Goal: Information Seeking & Learning: Learn about a topic

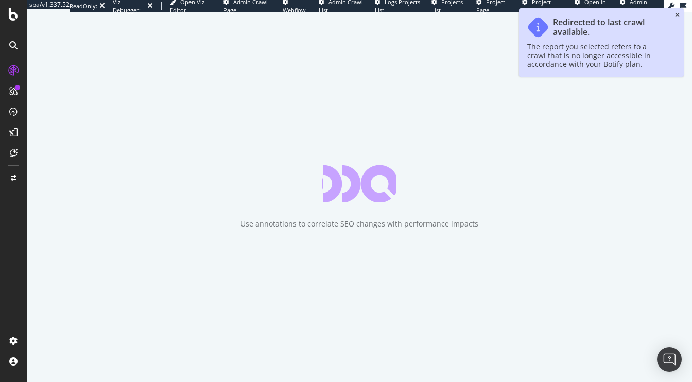
click at [678, 14] on icon "close toast" at bounding box center [677, 15] width 5 height 6
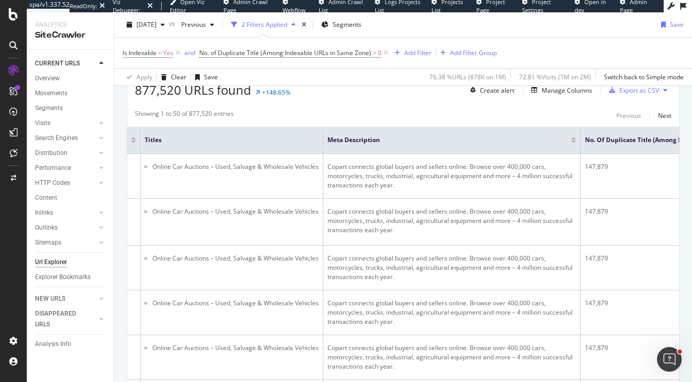
scroll to position [0, 258]
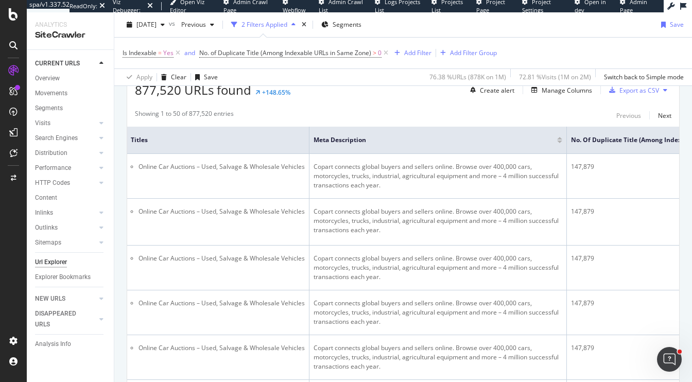
drag, startPoint x: 557, startPoint y: 141, endPoint x: 418, endPoint y: 149, distance: 139.2
click at [424, 147] on th "Meta Description" at bounding box center [437, 140] width 257 height 27
click at [558, 141] on div at bounding box center [559, 142] width 5 height 3
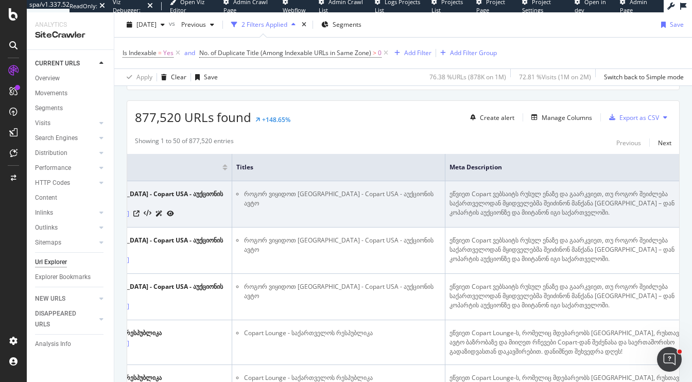
scroll to position [0, 164]
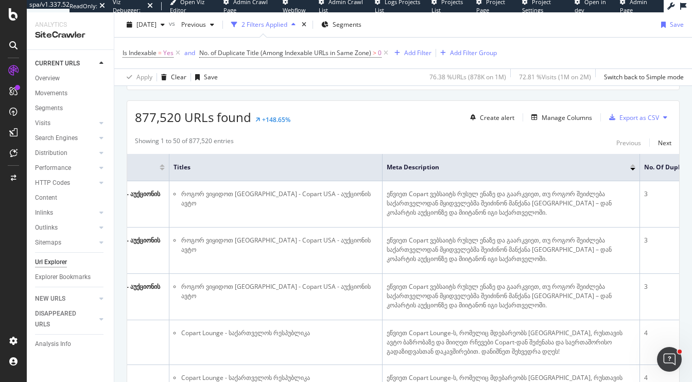
click at [633, 164] on div at bounding box center [632, 165] width 5 height 3
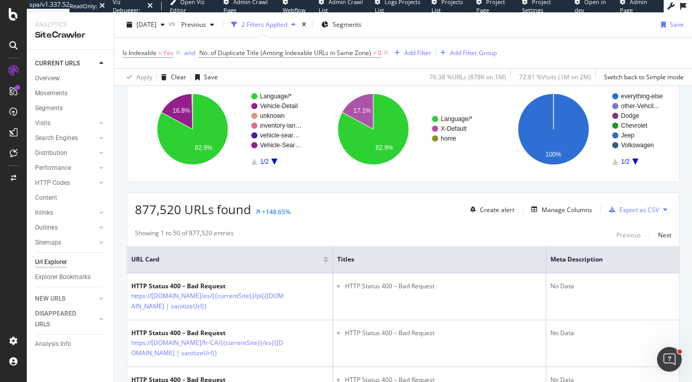
scroll to position [354, 0]
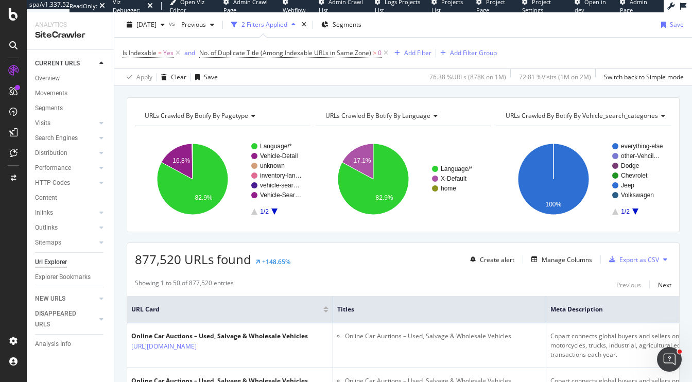
scroll to position [132, 0]
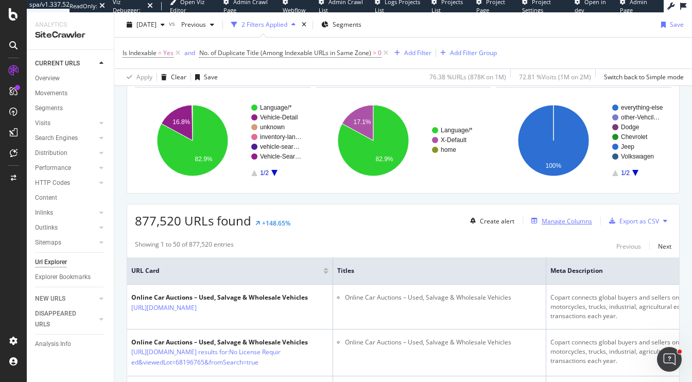
click at [563, 219] on div "Manage Columns" at bounding box center [566, 221] width 50 height 9
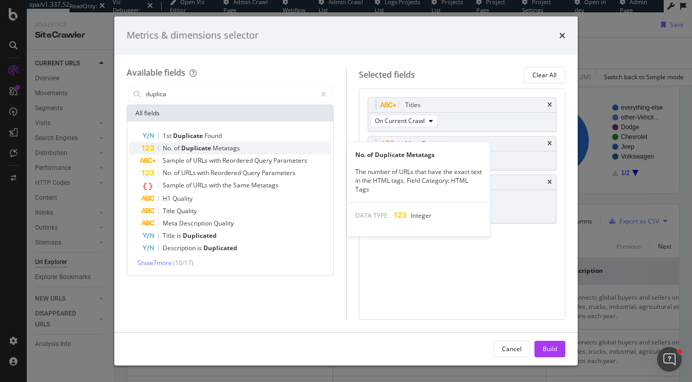
type input "duplica"
click at [247, 147] on div "No. of Duplicate Metatags" at bounding box center [236, 148] width 189 height 12
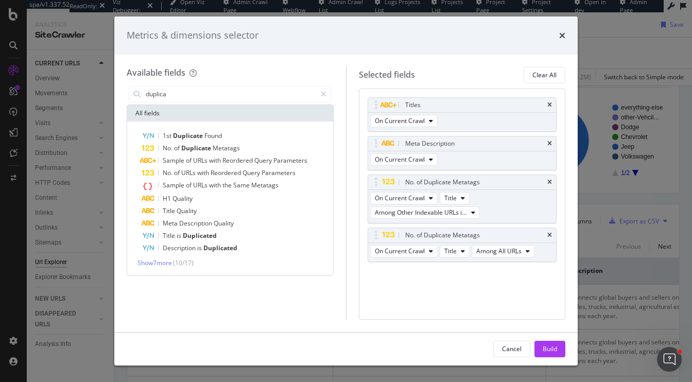
click at [154, 269] on div "1st Duplicate Found No. of Duplicate Metatags Sample of URLs with Reordered Que…" at bounding box center [230, 198] width 206 height 154
click at [154, 262] on span "Show 7 more" at bounding box center [154, 262] width 34 height 9
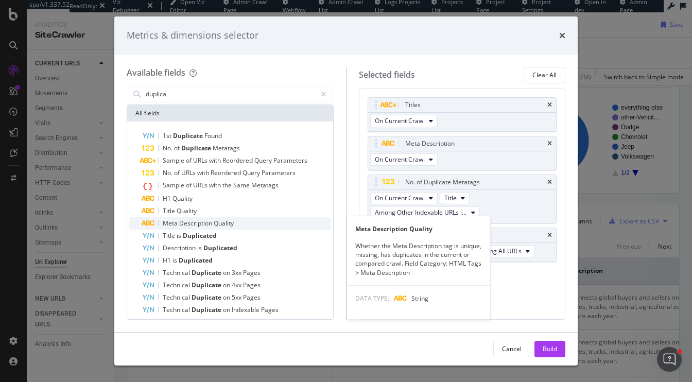
scroll to position [29, 0]
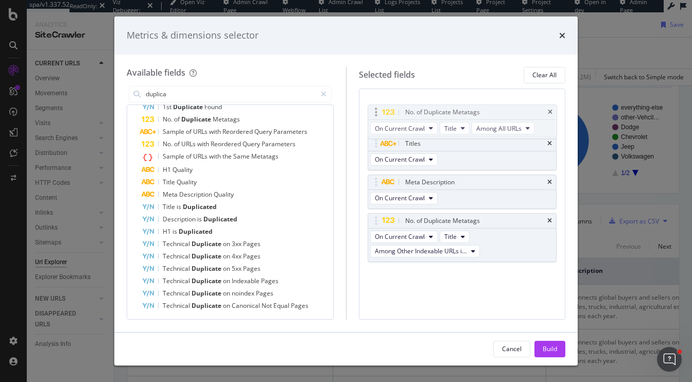
drag, startPoint x: 372, startPoint y: 237, endPoint x: 370, endPoint y: 112, distance: 125.1
click at [370, 112] on body "spa/v1.337.52 ReadOnly: Viz Debugger: Open Viz Editor Admin Crawl Page Webflow …" at bounding box center [346, 191] width 692 height 382
click at [510, 119] on span "Among All URLs" at bounding box center [498, 120] width 45 height 9
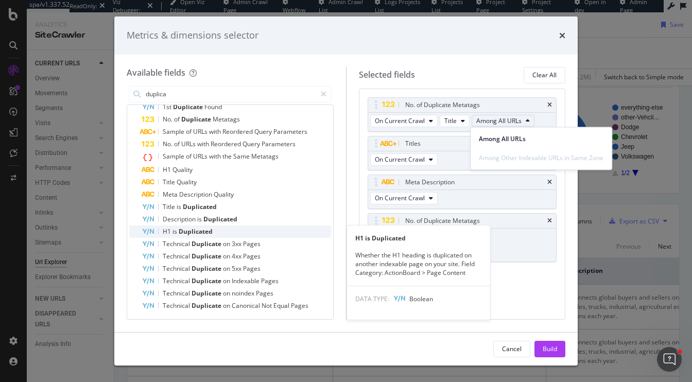
click at [258, 234] on div "H1 is Duplicated" at bounding box center [236, 231] width 189 height 12
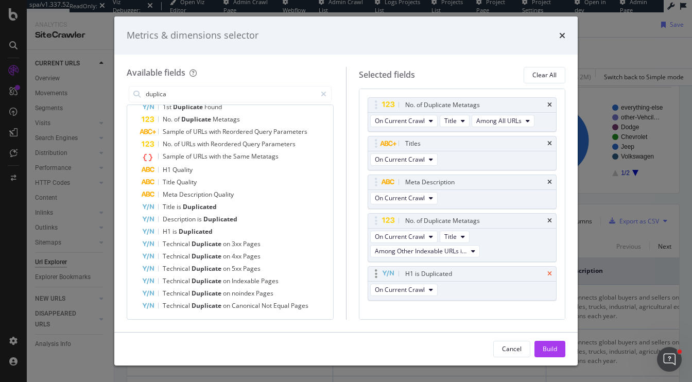
click at [550, 273] on icon "times" at bounding box center [549, 274] width 5 height 6
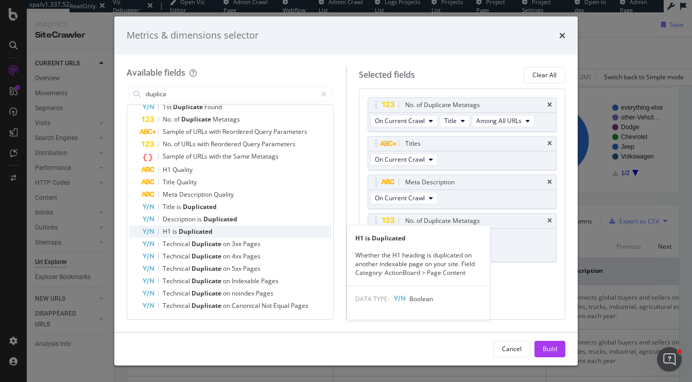
scroll to position [0, 0]
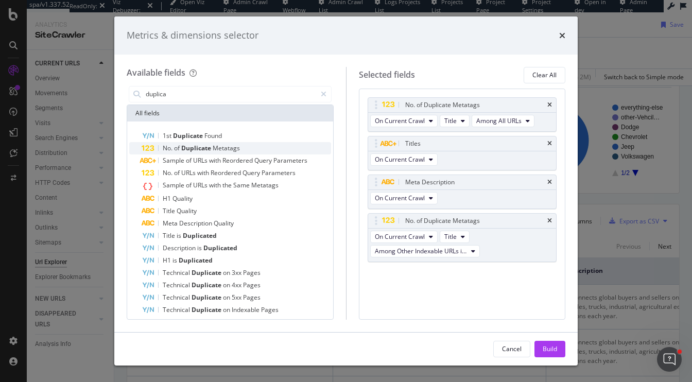
click at [239, 147] on span "Metatags" at bounding box center [226, 148] width 27 height 9
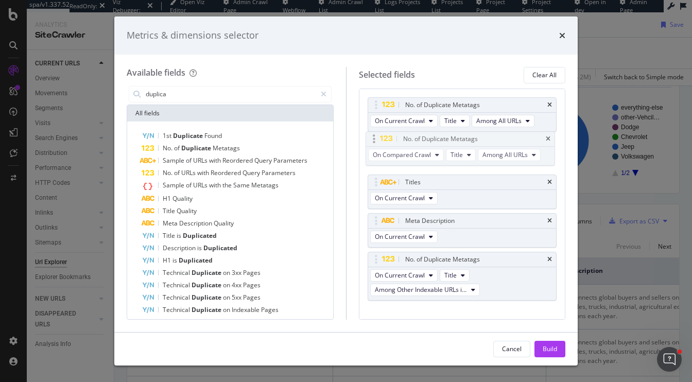
drag, startPoint x: 476, startPoint y: 272, endPoint x: 474, endPoint y: 139, distance: 132.8
click at [474, 139] on body "spa/v1.337.52 ReadOnly: Viz Debugger: Open Viz Editor Admin Crawl Page Webflow …" at bounding box center [346, 191] width 692 height 382
click at [419, 154] on button "On Compared Crawl" at bounding box center [408, 159] width 76 height 12
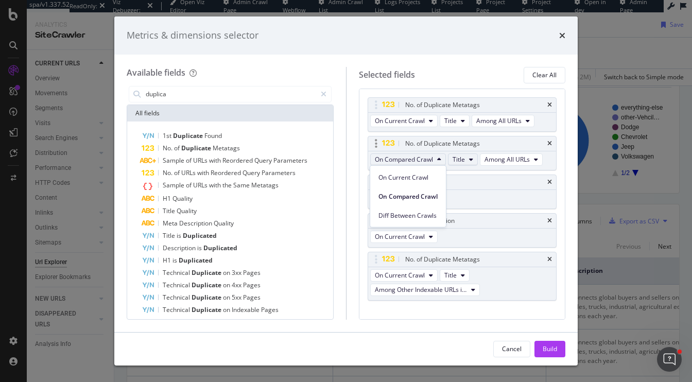
click at [456, 160] on span "Title" at bounding box center [458, 159] width 12 height 9
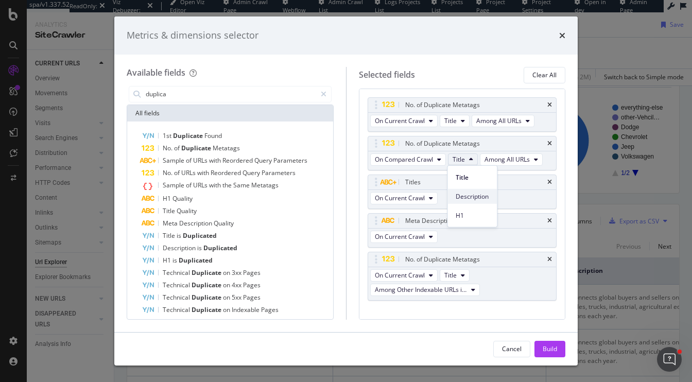
click at [465, 199] on span "Description" at bounding box center [471, 195] width 33 height 9
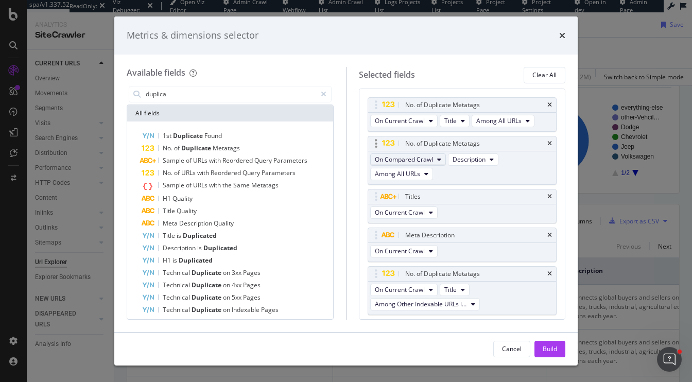
click at [426, 158] on span "On Compared Crawl" at bounding box center [404, 159] width 58 height 9
click at [415, 181] on span "On Current Crawl" at bounding box center [407, 176] width 59 height 9
click at [554, 352] on div "Build" at bounding box center [549, 348] width 14 height 9
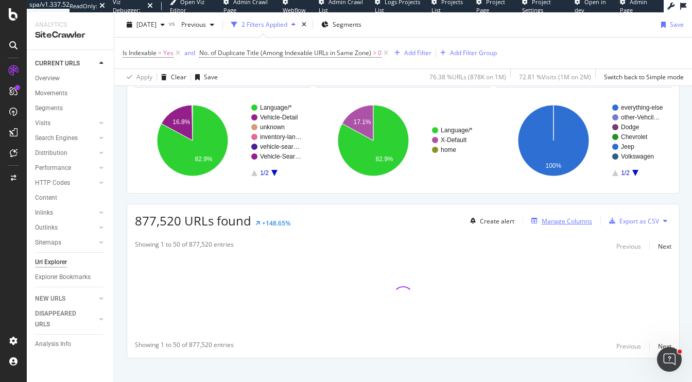
click at [562, 217] on div "Manage Columns" at bounding box center [566, 221] width 50 height 9
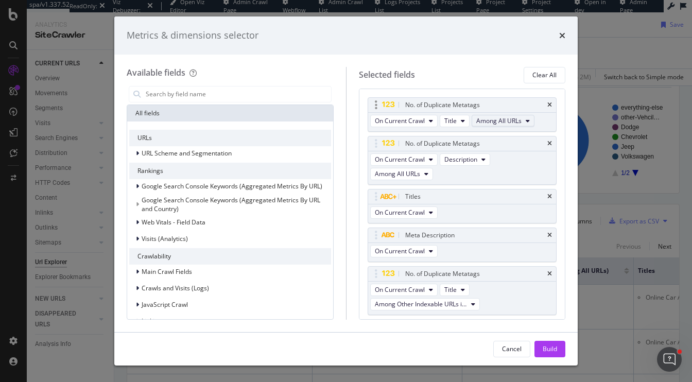
click at [493, 121] on span "Among All URLs" at bounding box center [498, 120] width 45 height 9
click at [498, 159] on span "Among Other Indexable URLs in Same Zone" at bounding box center [541, 157] width 125 height 9
click at [499, 159] on span "Among Other Indexable URLs in Same Zone" at bounding box center [541, 157] width 125 height 9
click at [421, 173] on button "Among All URLs" at bounding box center [401, 174] width 63 height 12
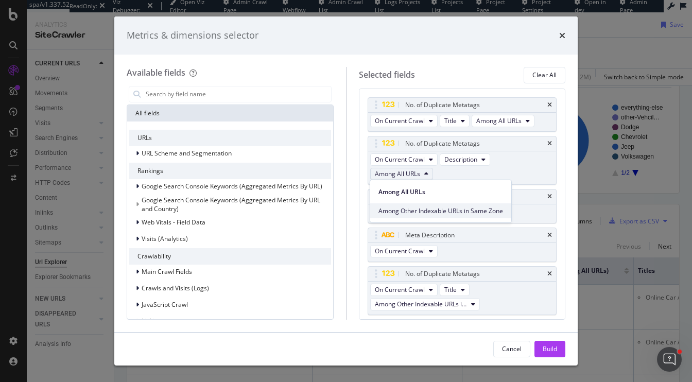
click at [417, 211] on span "Among Other Indexable URLs in Same Zone" at bounding box center [440, 210] width 125 height 9
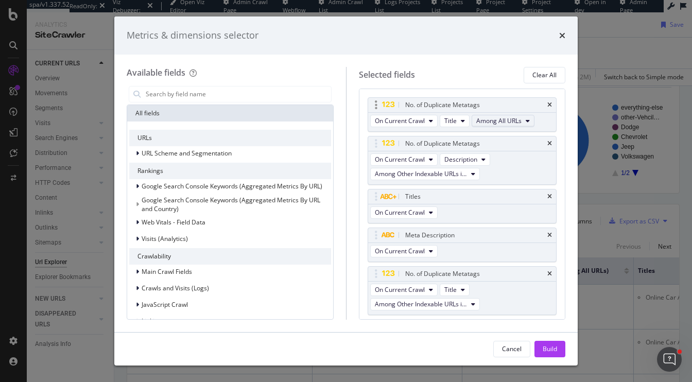
click at [502, 127] on button "Among All URLs" at bounding box center [502, 121] width 63 height 12
click at [503, 158] on span "Among Other Indexable URLs in Same Zone" at bounding box center [541, 157] width 125 height 9
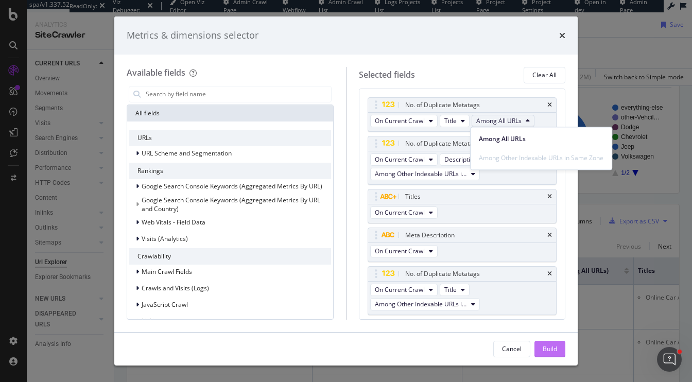
click at [551, 346] on div "Build" at bounding box center [549, 348] width 14 height 9
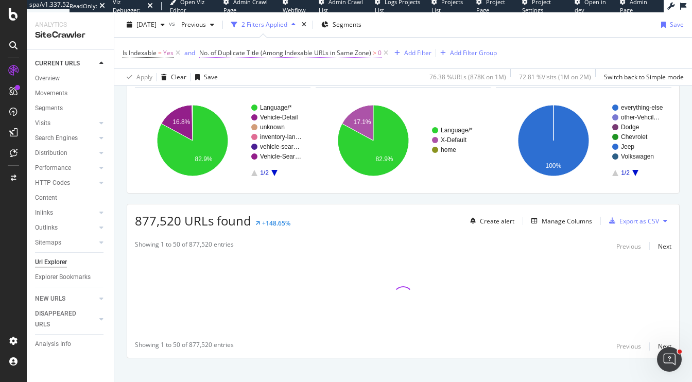
click at [346, 55] on span "No. of Duplicate Title (Among Indexable URLs in Same Zone)" at bounding box center [285, 52] width 172 height 9
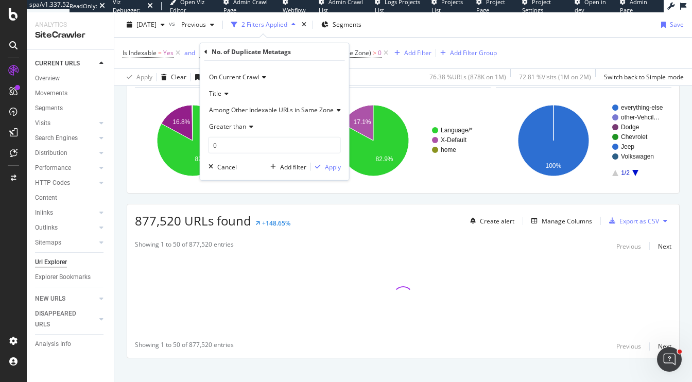
click at [244, 109] on span "Among Other Indexable URLs in Same Zone" at bounding box center [271, 110] width 125 height 9
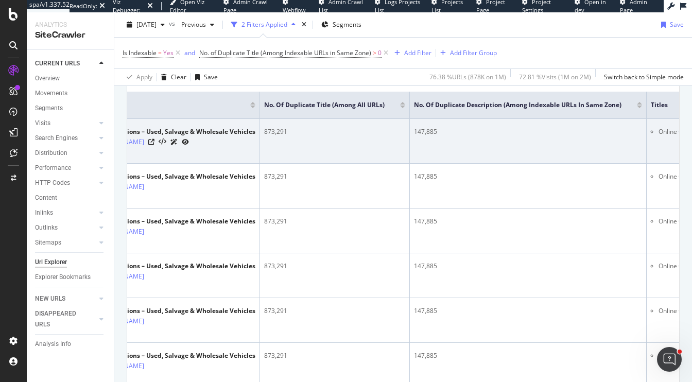
scroll to position [0, 50]
drag, startPoint x: 365, startPoint y: 129, endPoint x: 336, endPoint y: 129, distance: 29.3
click at [336, 129] on td "873,291" at bounding box center [337, 141] width 150 height 45
copy div "873,291"
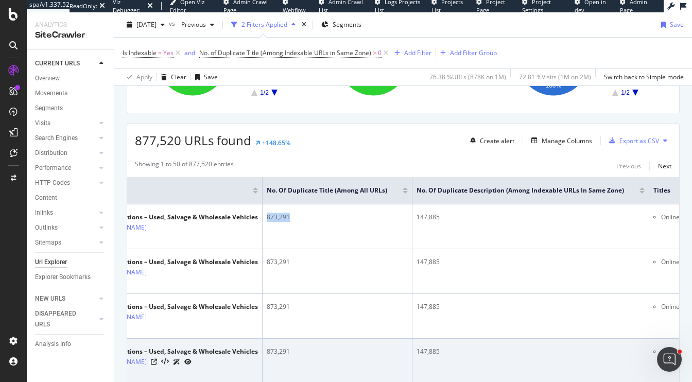
scroll to position [208, 0]
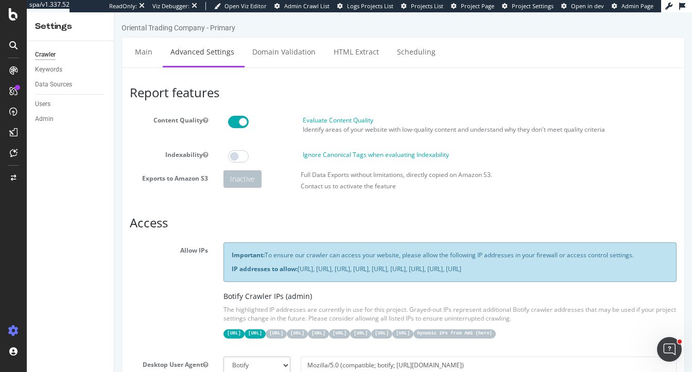
click at [124, 30] on div "Oriental Trading Company - Primary" at bounding box center [178, 28] width 114 height 10
drag, startPoint x: 247, startPoint y: 29, endPoint x: 119, endPoint y: 32, distance: 127.2
click at [272, 57] on link "Domain Validation" at bounding box center [283, 52] width 79 height 28
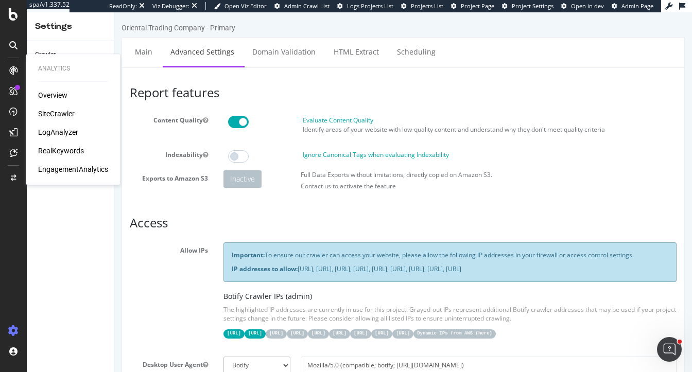
click at [59, 115] on div "SiteCrawler" at bounding box center [56, 114] width 37 height 10
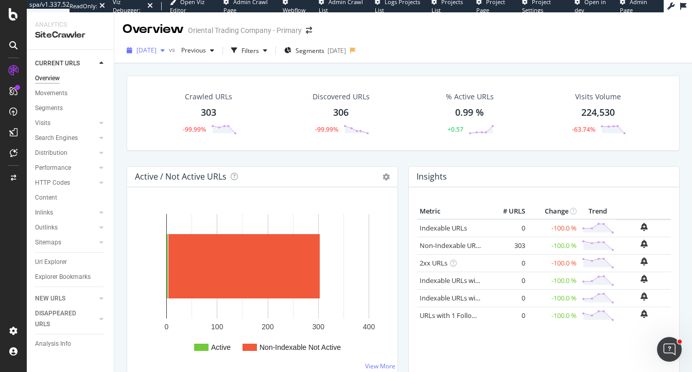
click at [154, 56] on div "2025 Oct. 1st" at bounding box center [145, 50] width 46 height 15
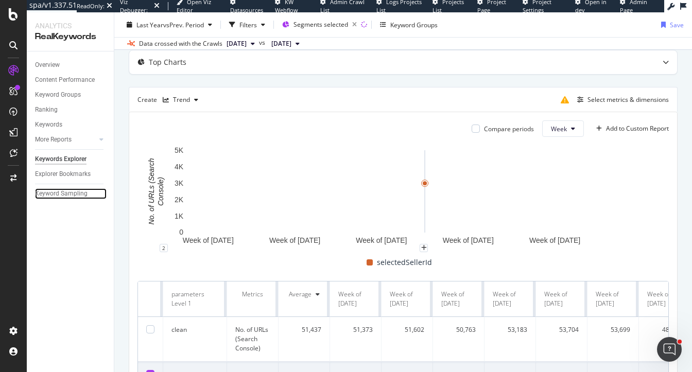
scroll to position [54, 0]
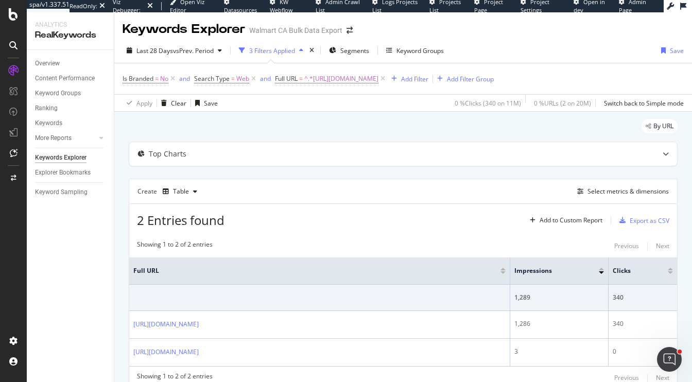
scroll to position [65, 0]
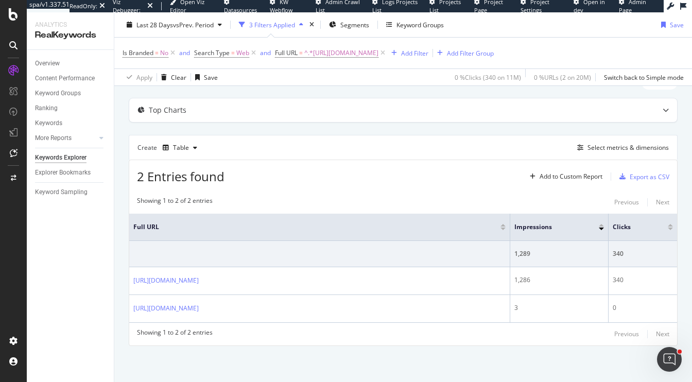
click at [124, 115] on div "By URL Top Charts Create Table Select metrics & dimensions 2 Entries found Add …" at bounding box center [402, 224] width 577 height 313
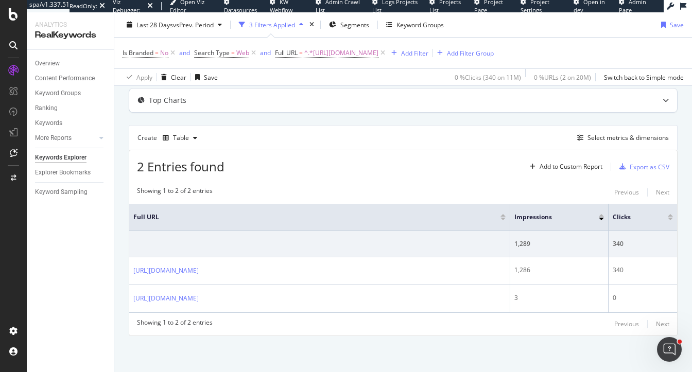
scroll to position [75, 0]
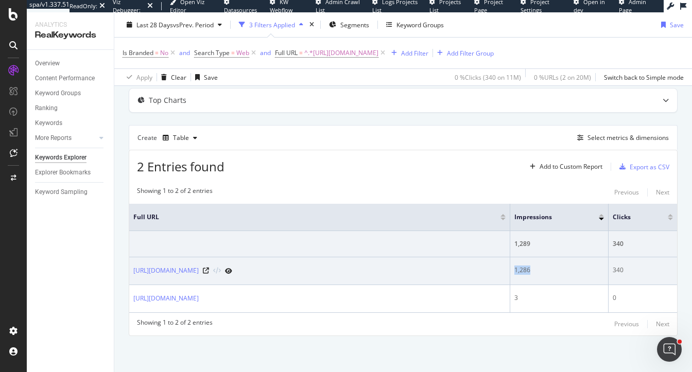
drag, startPoint x: 538, startPoint y: 260, endPoint x: 509, endPoint y: 260, distance: 29.3
click at [509, 260] on tr "[URL][DOMAIN_NAME] 1,286 340" at bounding box center [403, 271] width 548 height 28
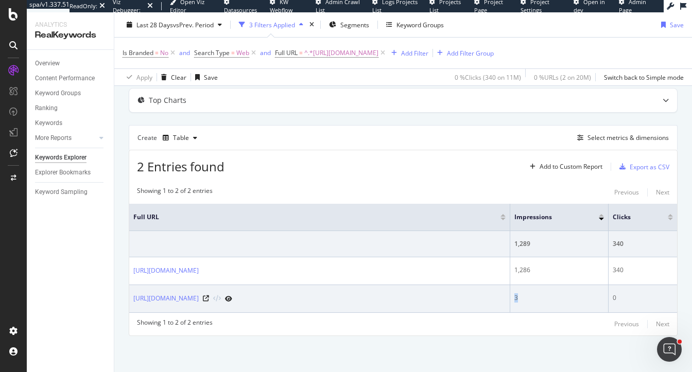
drag, startPoint x: 523, startPoint y: 298, endPoint x: 512, endPoint y: 296, distance: 12.0
click at [512, 296] on td "3" at bounding box center [559, 299] width 98 height 28
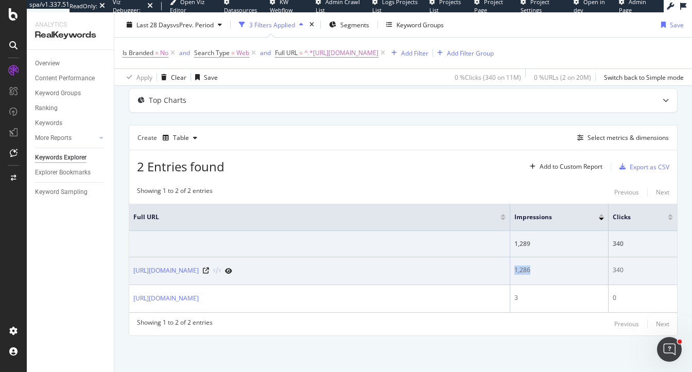
drag, startPoint x: 538, startPoint y: 262, endPoint x: 505, endPoint y: 258, distance: 32.7
click at [505, 258] on tr "https://www.walmart.ca/fr/ip/Apple-iPhone-16-Pro-D-bloqu-Bo-te-Ouverte/6TEWAFBQ…" at bounding box center [403, 271] width 548 height 28
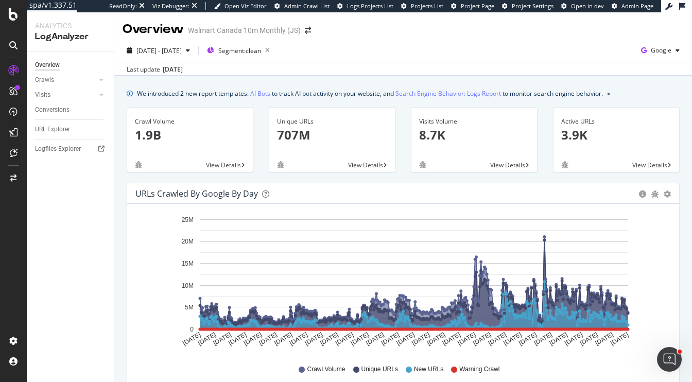
scroll to position [56, 0]
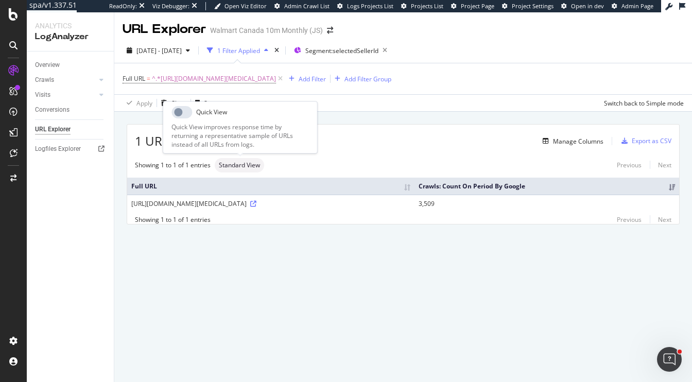
click at [254, 165] on span "Standard View" at bounding box center [239, 165] width 41 height 6
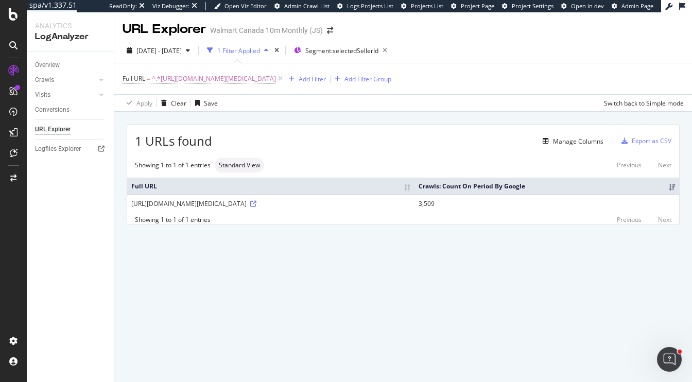
drag, startPoint x: 327, startPoint y: 160, endPoint x: 327, endPoint y: 153, distance: 6.7
click at [327, 160] on div "Showing 1 to 1 of 1 entries Standard View Previous Next" at bounding box center [403, 165] width 552 height 14
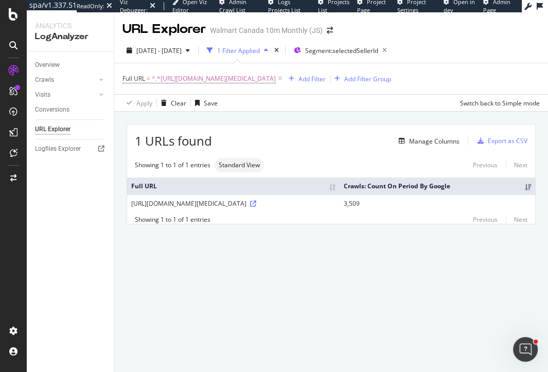
click at [214, 336] on div "URL Explorer Walmart Canada 10m Monthly (JS) [DATE] - [DATE] 1 Filter Applied S…" at bounding box center [331, 192] width 434 height 360
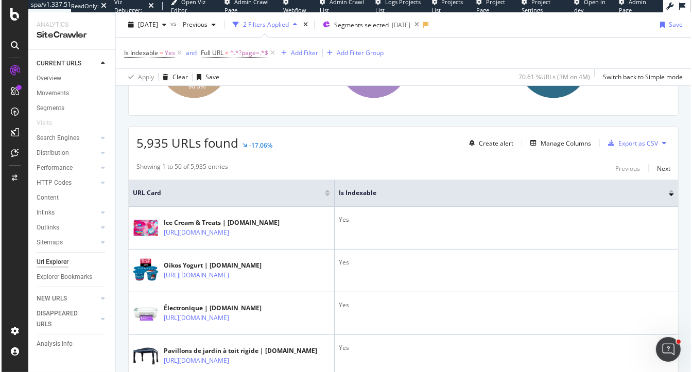
scroll to position [200, 0]
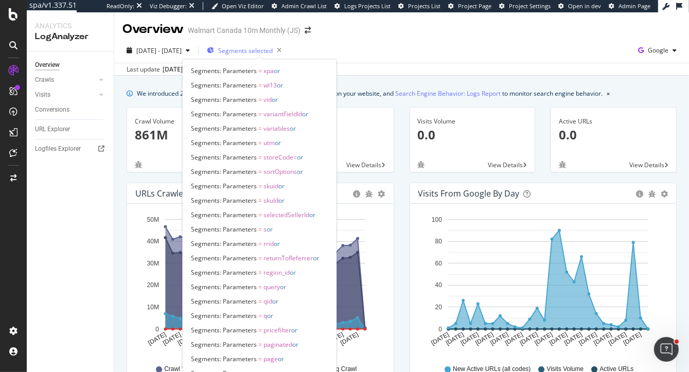
click at [264, 48] on span "Segments selected" at bounding box center [245, 50] width 55 height 9
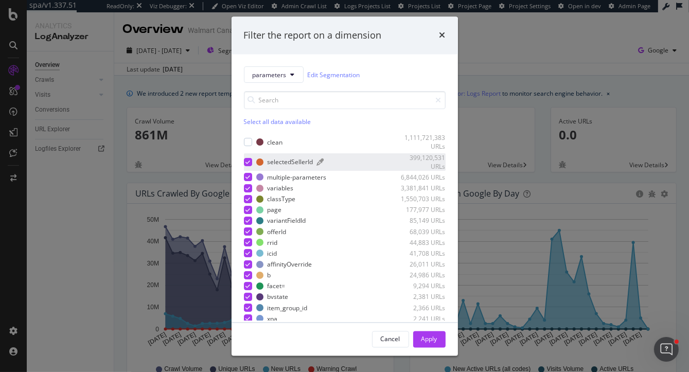
scroll to position [6, 0]
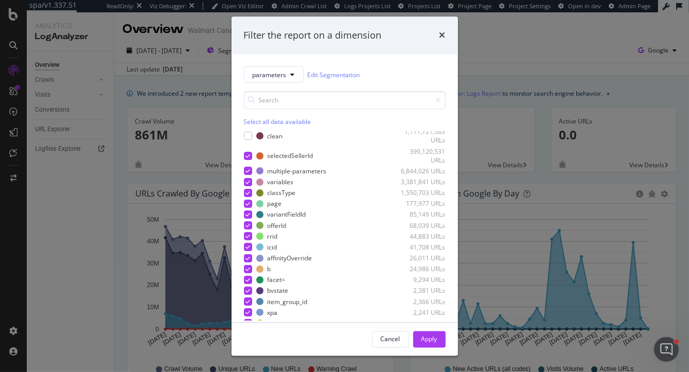
click at [257, 120] on div "Select all data available" at bounding box center [345, 122] width 202 height 9
click at [257, 120] on div "Unselect all data available" at bounding box center [345, 122] width 202 height 9
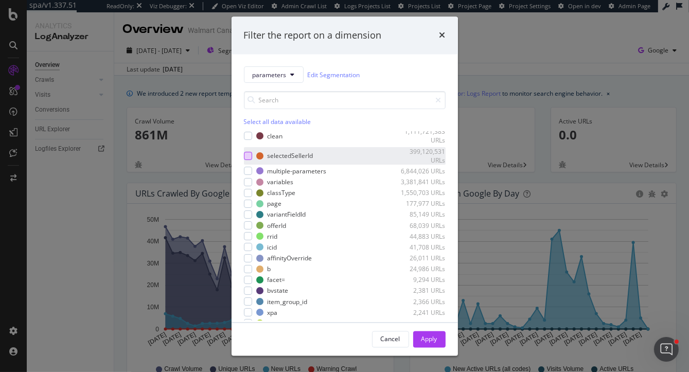
click at [248, 154] on div "modal" at bounding box center [248, 156] width 8 height 8
click at [431, 331] on div "Apply" at bounding box center [430, 338] width 16 height 15
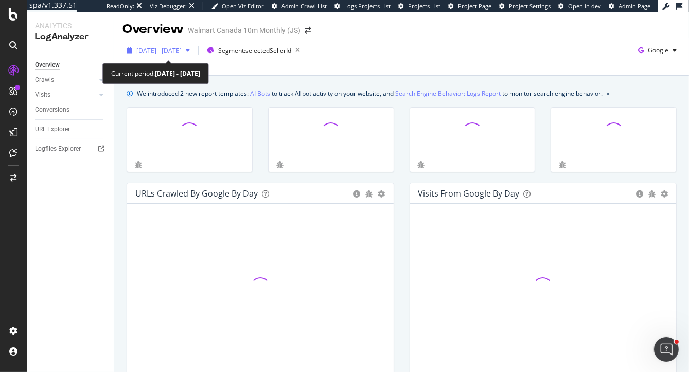
click at [182, 50] on span "2025 Sep. 4th - Oct. 1st" at bounding box center [158, 50] width 45 height 9
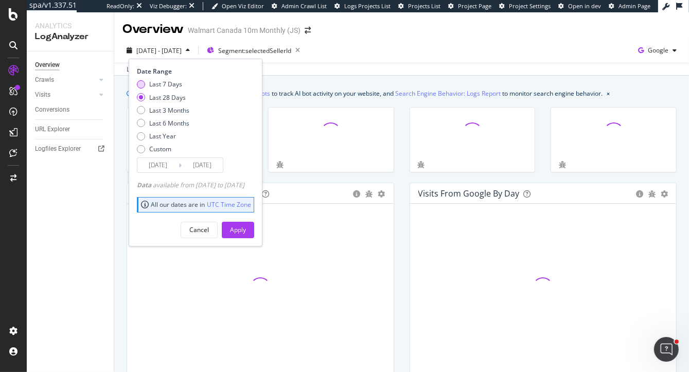
click at [160, 83] on div "Last 7 Days" at bounding box center [165, 84] width 33 height 9
type input "2025/09/25"
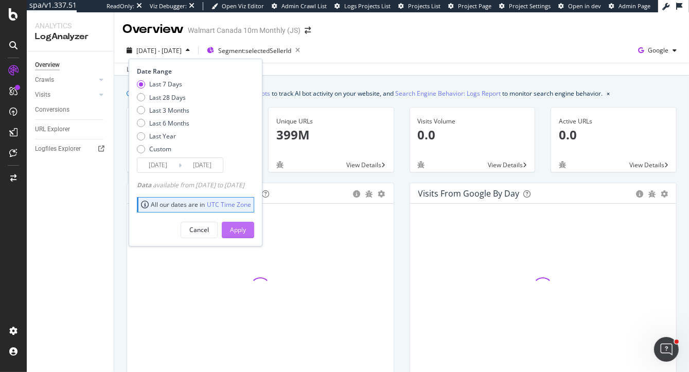
click at [246, 230] on div "Apply" at bounding box center [238, 229] width 16 height 9
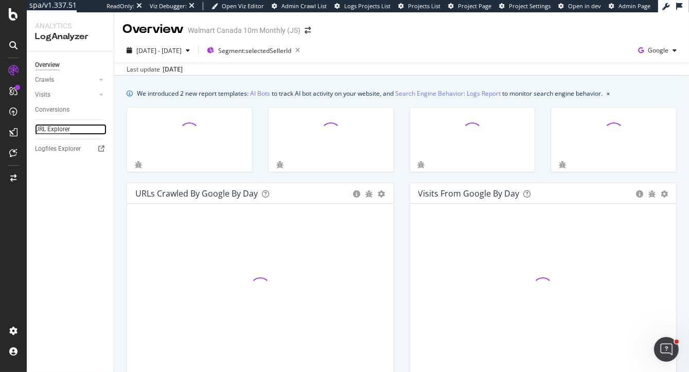
click at [59, 130] on div "URL Explorer" at bounding box center [52, 129] width 35 height 11
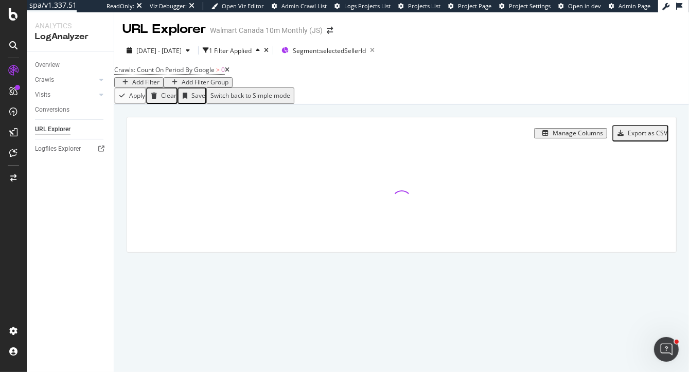
click at [585, 137] on div "Manage Columns" at bounding box center [578, 133] width 50 height 7
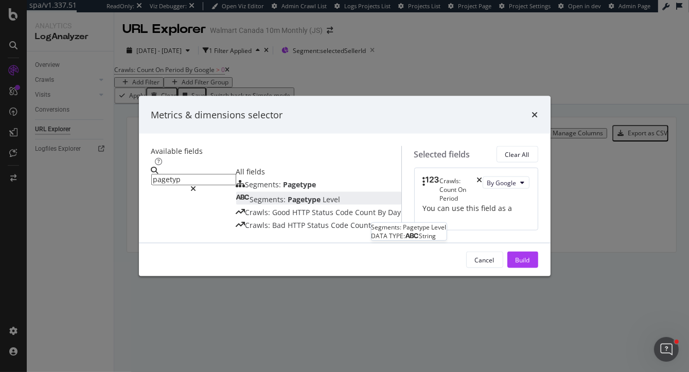
type input "pagetyp"
click at [288, 195] on span "Pagetype" at bounding box center [305, 200] width 35 height 10
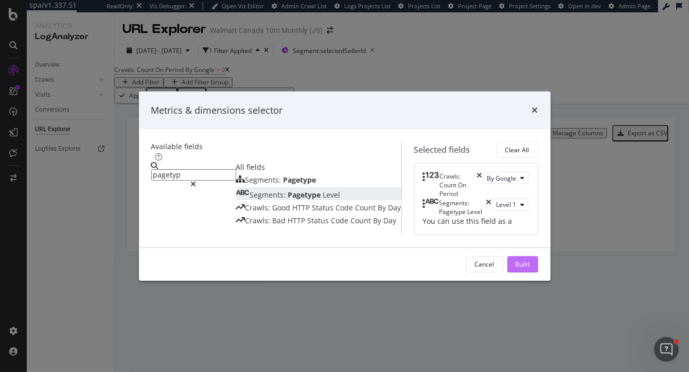
click at [530, 269] on div "Build" at bounding box center [523, 264] width 14 height 9
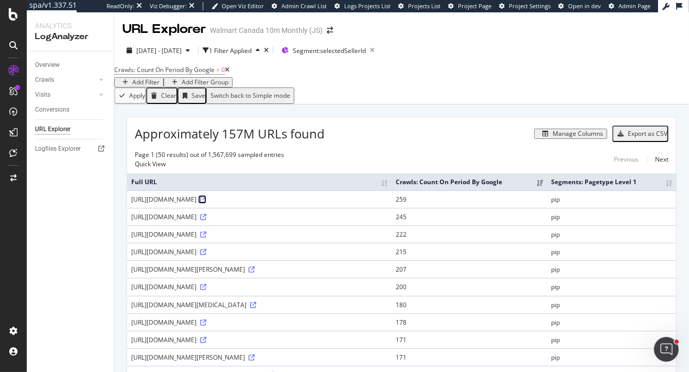
click at [206, 203] on icon at bounding box center [203, 200] width 6 height 6
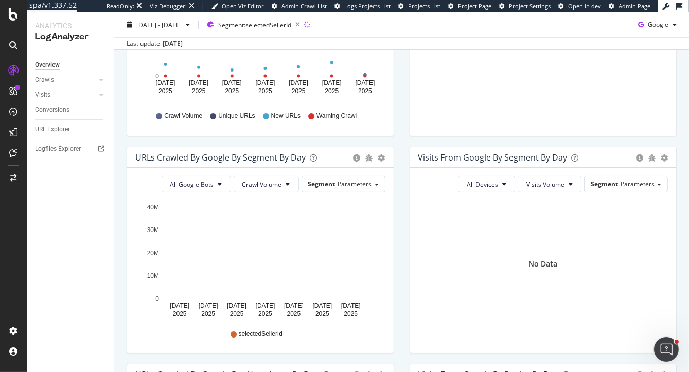
scroll to position [257, 0]
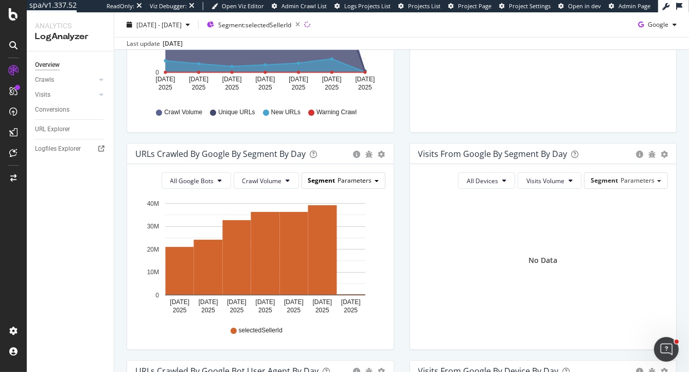
click at [364, 180] on span "Parameters" at bounding box center [355, 180] width 34 height 9
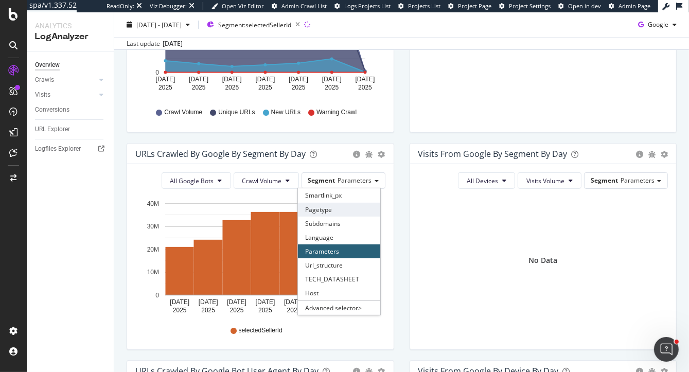
click at [326, 211] on div "Pagetype" at bounding box center [339, 210] width 82 height 14
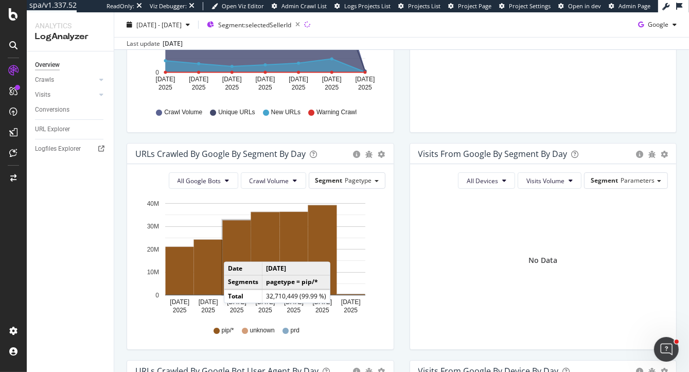
scroll to position [299, 0]
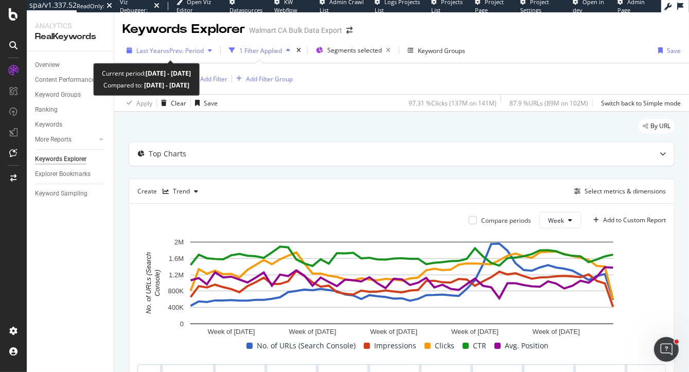
click at [167, 49] on span "vs Prev. Period" at bounding box center [183, 50] width 41 height 9
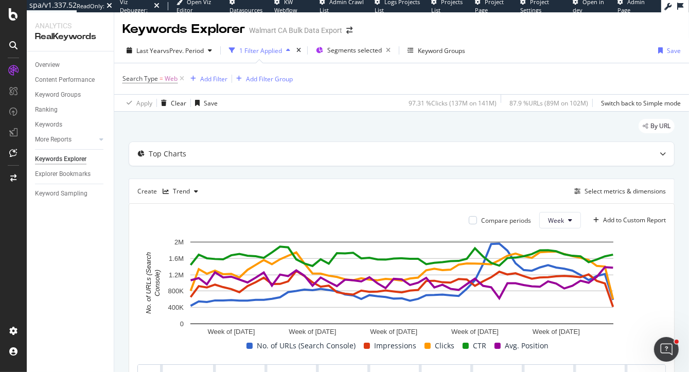
click at [380, 114] on div "By URL Top Charts Create Trend Select metrics & dimensions Compare periods Week…" at bounding box center [401, 358] width 575 height 493
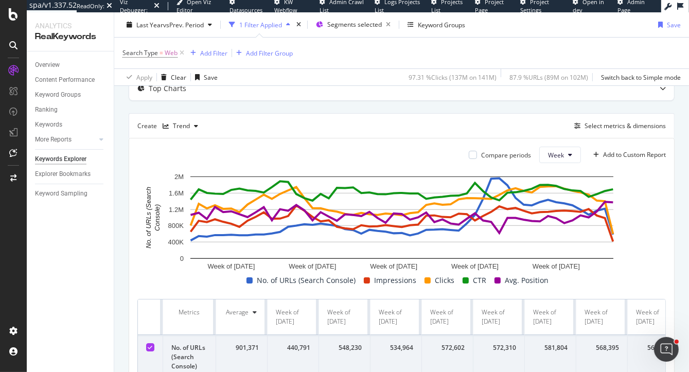
scroll to position [66, 0]
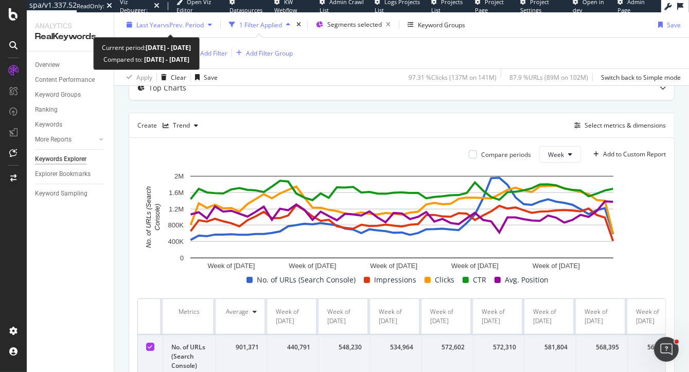
click at [167, 29] on div "Last Year vs Prev. Period" at bounding box center [169, 24] width 67 height 9
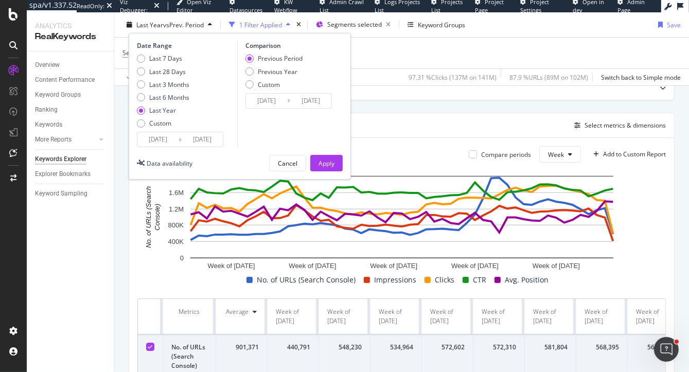
click at [161, 142] on input "2024/09/25" at bounding box center [157, 139] width 41 height 14
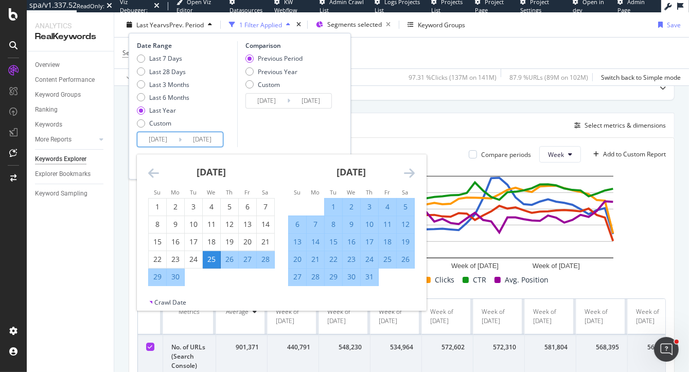
click at [117, 185] on div "By URL Top Charts Create Trend Select metrics & dimensions Compare periods Week…" at bounding box center [401, 292] width 575 height 493
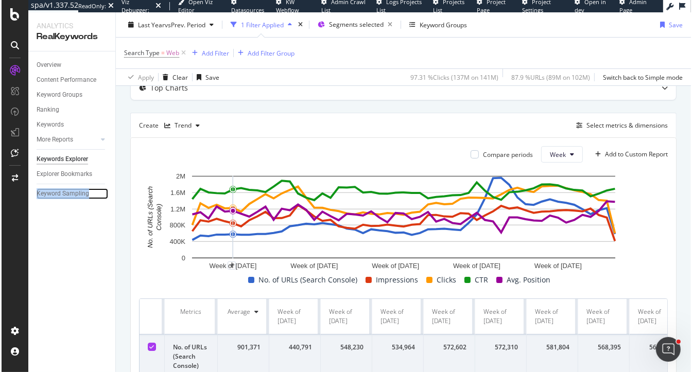
scroll to position [0, 0]
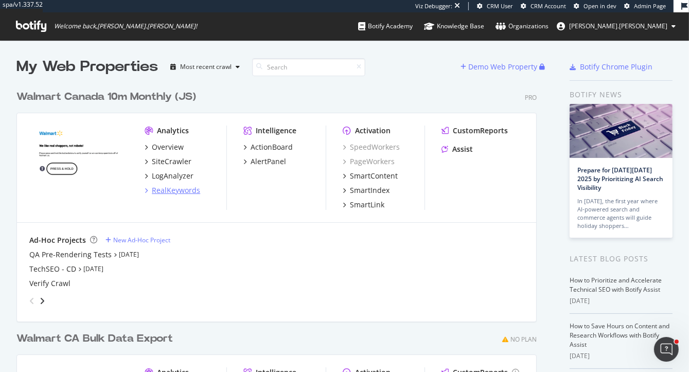
click at [170, 187] on div "RealKeywords" at bounding box center [176, 190] width 48 height 10
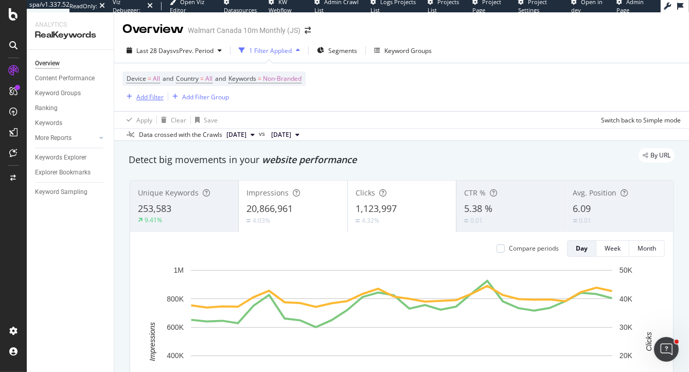
click at [142, 97] on div "Add Filter" at bounding box center [149, 97] width 27 height 9
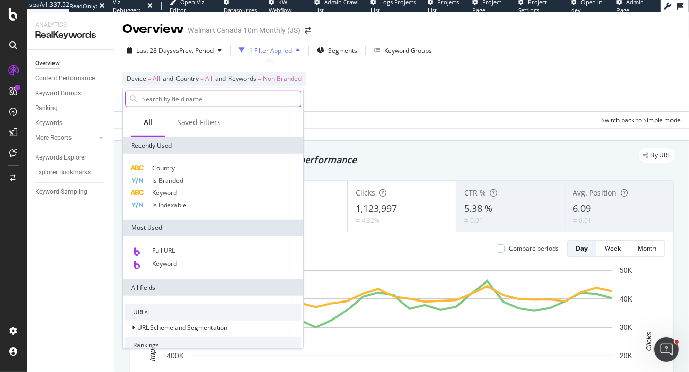
click at [169, 101] on input "text" at bounding box center [221, 98] width 160 height 15
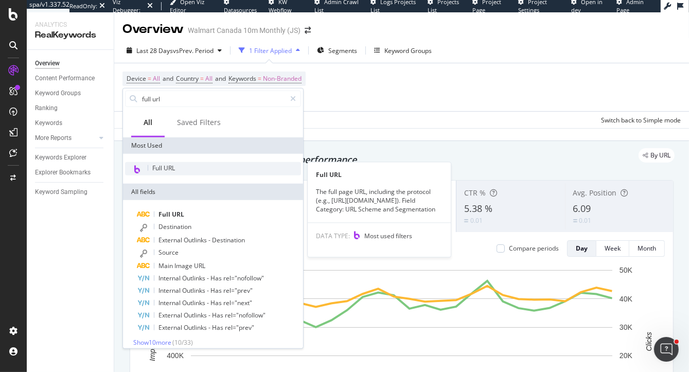
type input "full url"
click at [165, 169] on span "Full URL" at bounding box center [163, 168] width 23 height 9
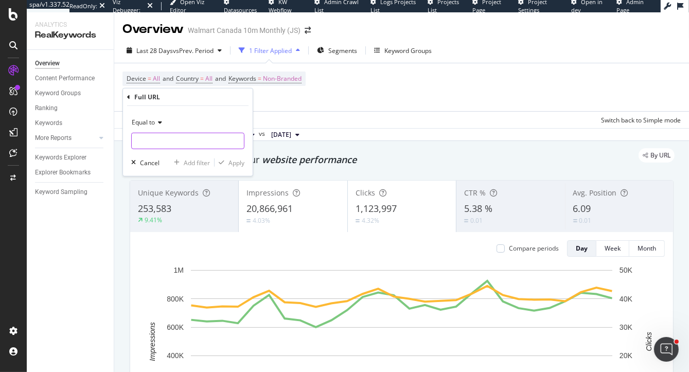
click at [160, 140] on input "text" at bounding box center [188, 141] width 112 height 16
click at [143, 122] on span "Equal to" at bounding box center [143, 122] width 23 height 9
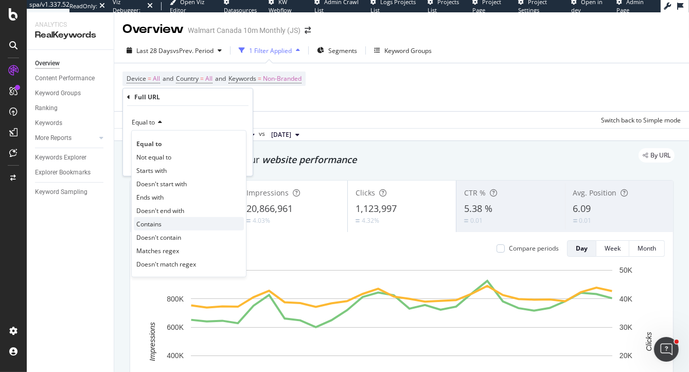
click at [147, 225] on span "Contains" at bounding box center [148, 223] width 25 height 9
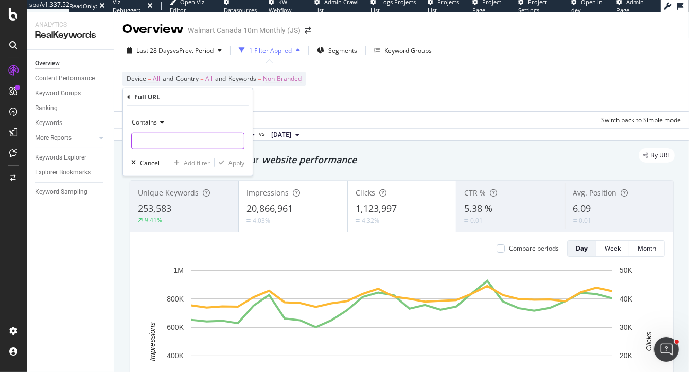
click at [147, 133] on input "text" at bounding box center [188, 141] width 112 height 16
type input "/browse"
click at [234, 163] on div "Apply" at bounding box center [237, 162] width 16 height 9
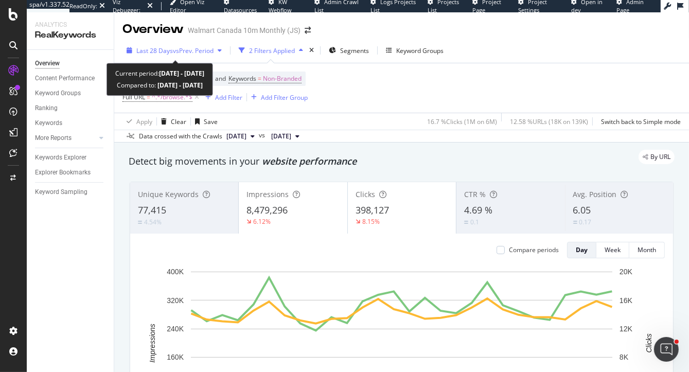
click at [160, 51] on span "Last 28 Days" at bounding box center [154, 50] width 37 height 9
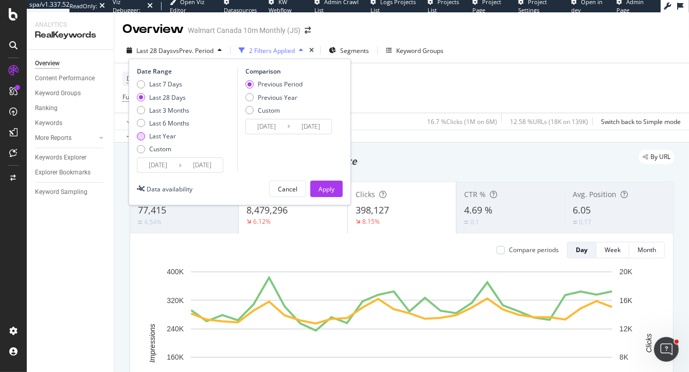
click at [157, 140] on div "Last Year" at bounding box center [162, 136] width 27 height 9
type input "2024/09/30"
type input "2023/10/01"
type input "2024/09/29"
click at [320, 185] on div "Apply" at bounding box center [327, 189] width 16 height 9
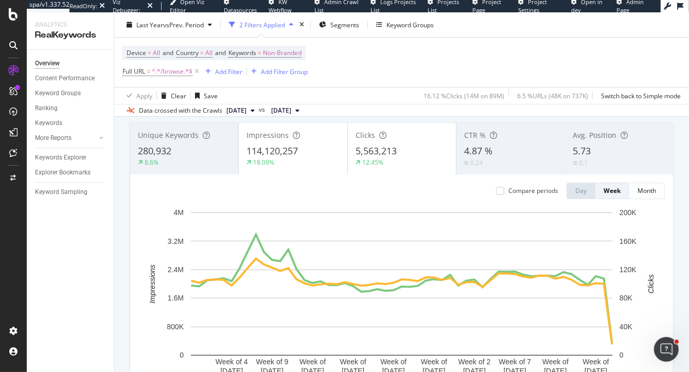
scroll to position [60, 0]
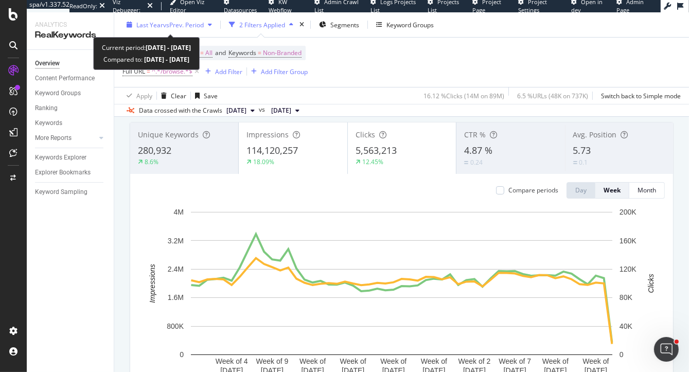
click at [163, 28] on span "vs Prev. Period" at bounding box center [183, 24] width 41 height 9
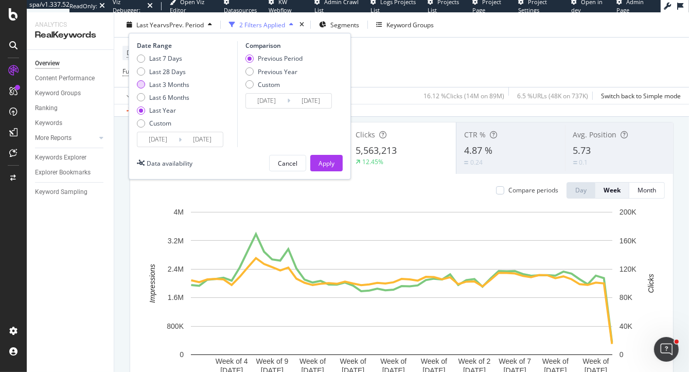
click at [159, 84] on div "Last 3 Months" at bounding box center [169, 84] width 40 height 9
type input "2025/06/30"
type input "2025/03/30"
type input "2025/06/29"
click at [331, 161] on div "Apply" at bounding box center [327, 163] width 16 height 9
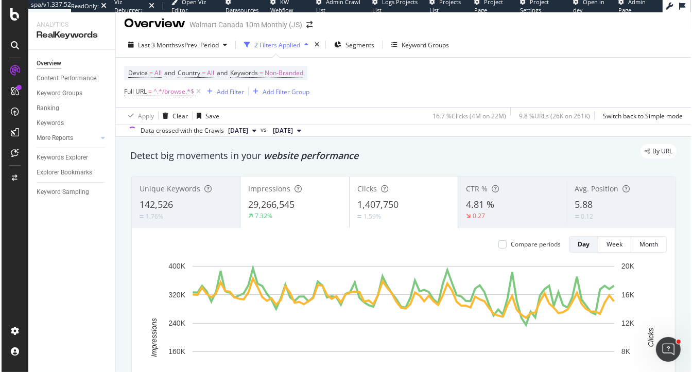
scroll to position [9, 0]
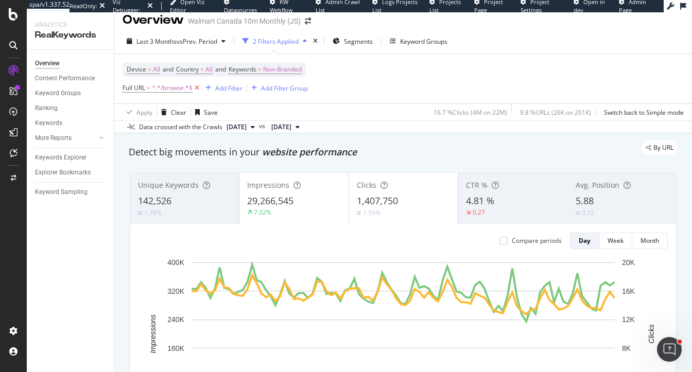
click at [199, 91] on icon at bounding box center [196, 88] width 9 height 10
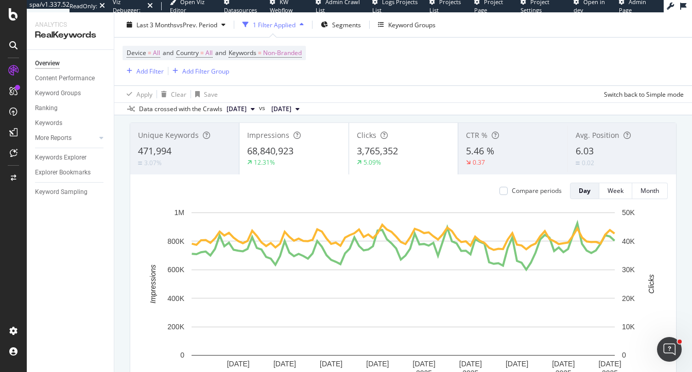
scroll to position [58, 0]
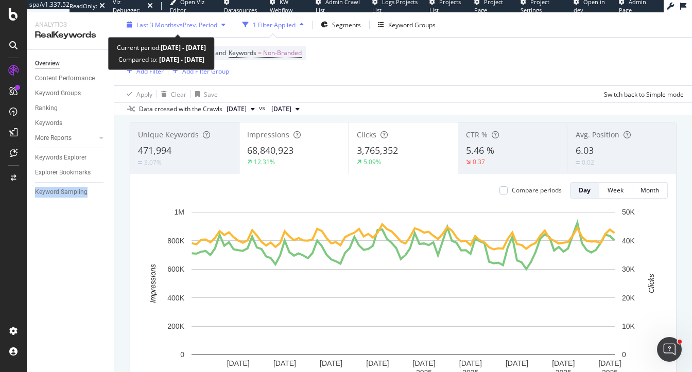
click at [166, 31] on div "Last 3 Months vs Prev. Period" at bounding box center [175, 24] width 107 height 15
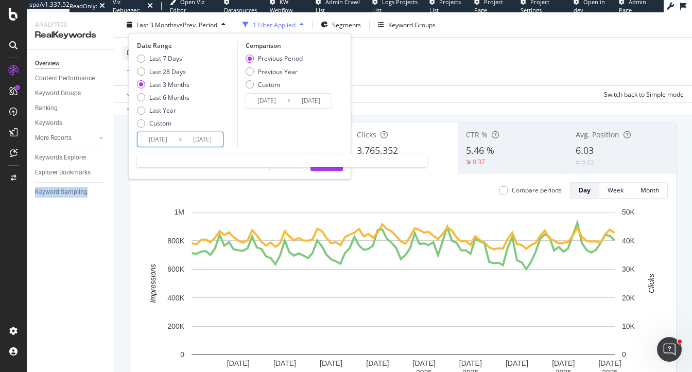
click at [200, 136] on input "2025/09/29" at bounding box center [202, 139] width 41 height 14
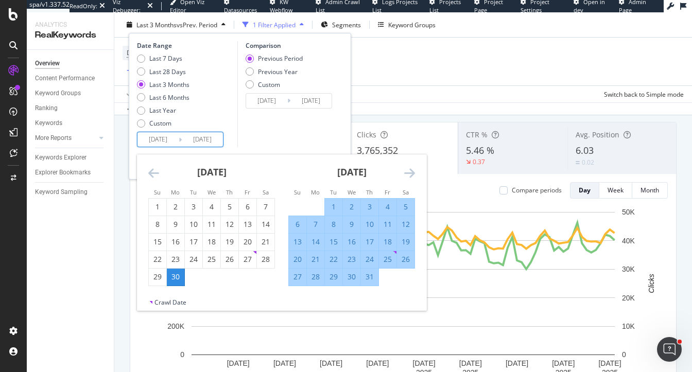
click at [275, 128] on div "Comparison Previous Period Previous Year Custom 2025/03/30 Navigate forward to …" at bounding box center [286, 94] width 98 height 106
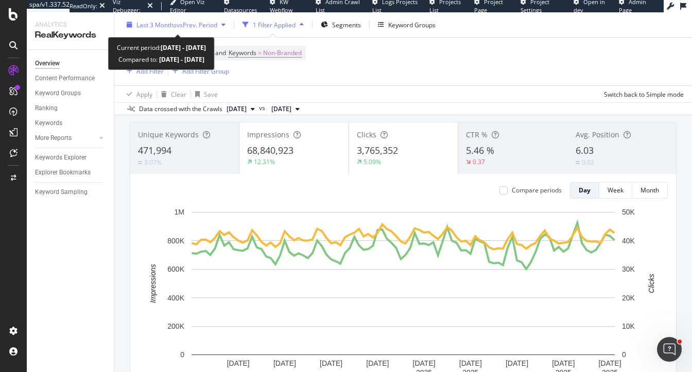
click at [162, 22] on span "Last 3 Months" at bounding box center [156, 24] width 40 height 9
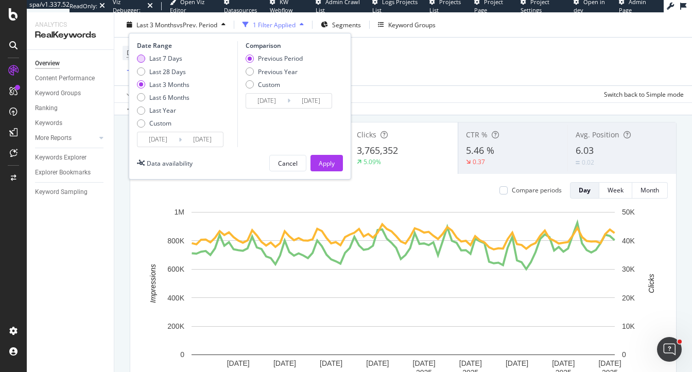
click at [155, 58] on div "Last 7 Days" at bounding box center [165, 58] width 33 height 9
type input "2025/09/23"
type input "2025/09/16"
type input "2025/09/22"
drag, startPoint x: 328, startPoint y: 163, endPoint x: 163, endPoint y: 80, distance: 184.6
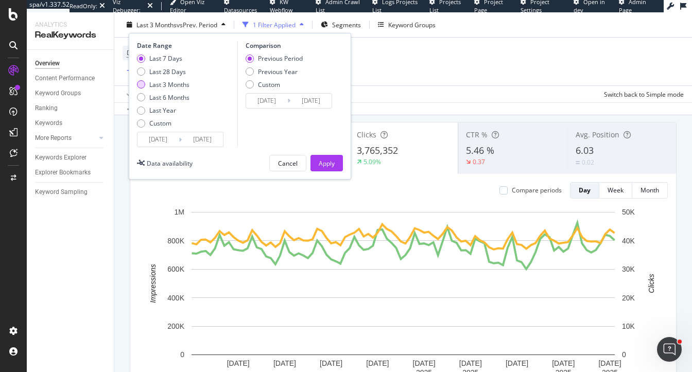
click at [163, 80] on div "Date Range Last 7 Days Last 28 Days Last 3 Months Last 6 Months Last Year Custo…" at bounding box center [240, 106] width 222 height 147
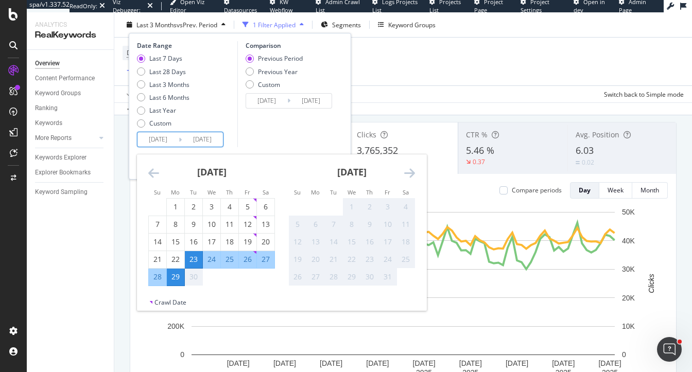
click at [163, 137] on input "2025/09/23" at bounding box center [157, 139] width 41 height 14
click at [202, 141] on input "2025/09/29" at bounding box center [202, 139] width 41 height 14
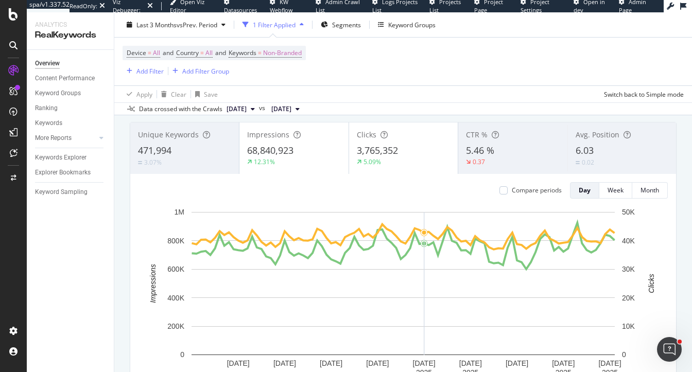
click at [353, 25] on span "Segments" at bounding box center [346, 24] width 29 height 9
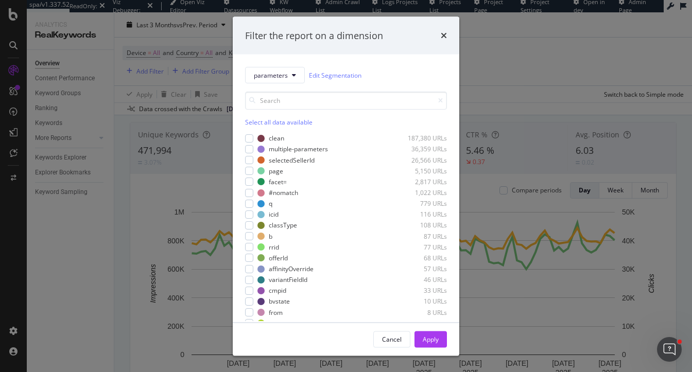
click at [257, 119] on div "Select all data available" at bounding box center [346, 122] width 202 height 9
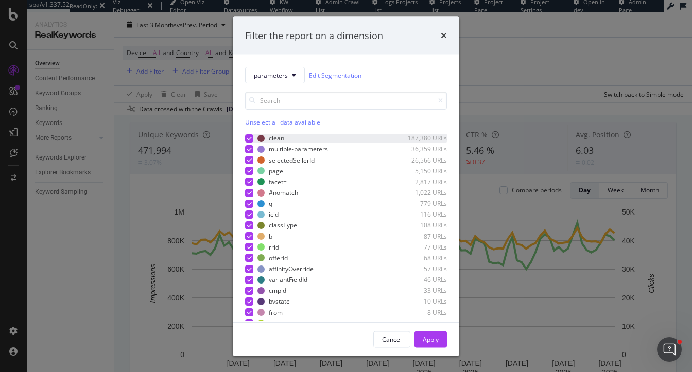
click at [252, 137] on div "modal" at bounding box center [249, 138] width 8 height 8
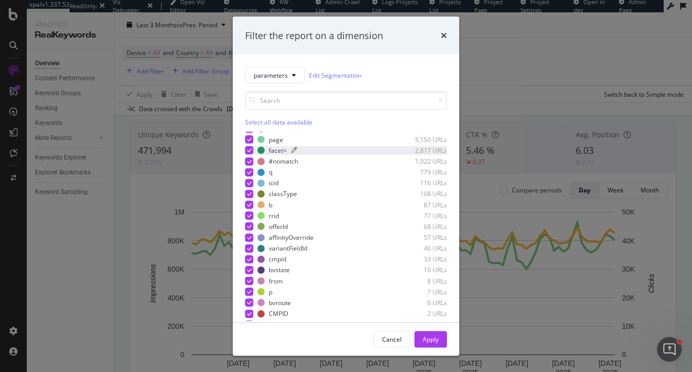
scroll to position [0, 0]
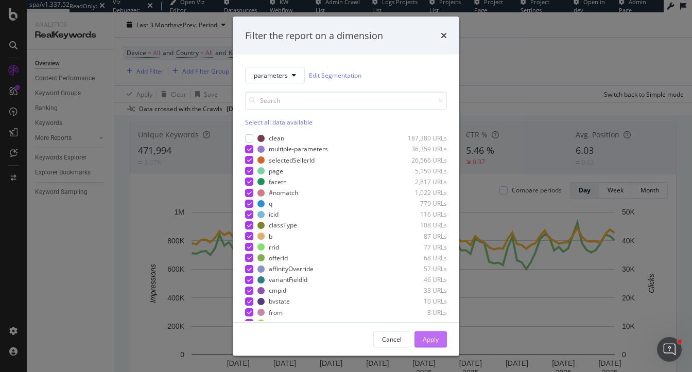
click at [428, 336] on div "Apply" at bounding box center [431, 339] width 16 height 9
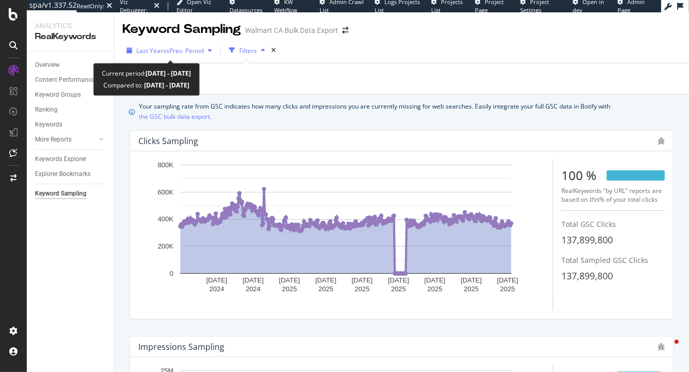
click at [154, 50] on span "Last Year" at bounding box center [149, 50] width 27 height 9
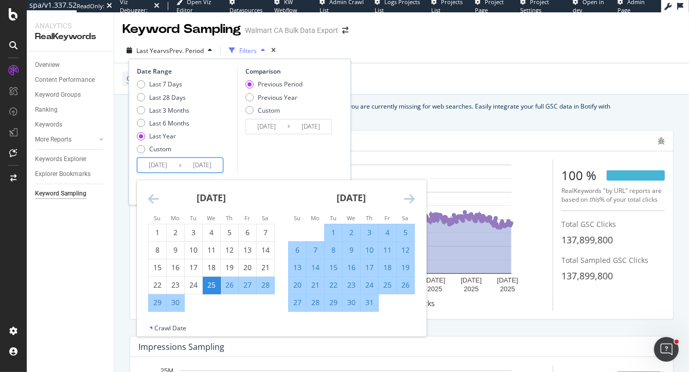
click at [150, 163] on input "[DATE]" at bounding box center [157, 165] width 41 height 14
click at [152, 137] on div "Last Year" at bounding box center [162, 136] width 27 height 9
click at [152, 161] on input "[DATE]" at bounding box center [157, 165] width 41 height 14
click at [150, 198] on icon "Move backward to switch to the previous month." at bounding box center [153, 198] width 11 height 12
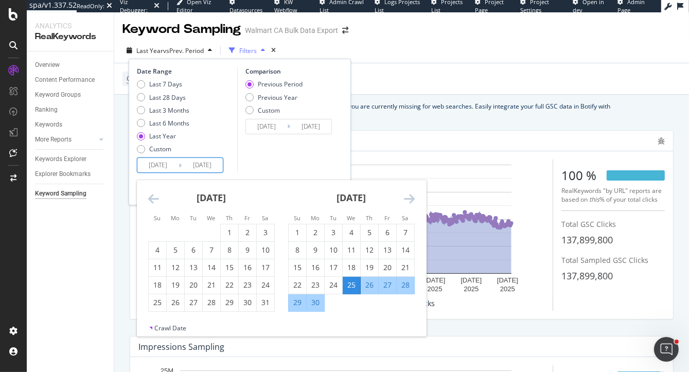
click at [150, 198] on icon "Move backward to switch to the previous month." at bounding box center [153, 198] width 11 height 12
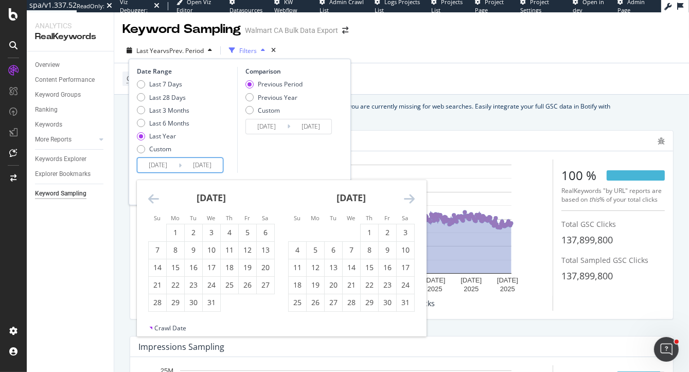
click at [150, 198] on icon "Move backward to switch to the previous month." at bounding box center [153, 198] width 11 height 12
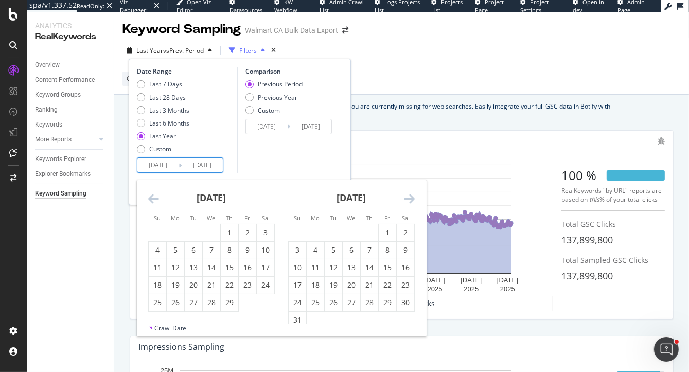
click at [150, 198] on icon "Move backward to switch to the previous month." at bounding box center [153, 198] width 11 height 12
click at [154, 200] on icon "Move backward to switch to the previous month." at bounding box center [153, 198] width 11 height 12
click at [154, 231] on div "1" at bounding box center [157, 232] width 17 height 10
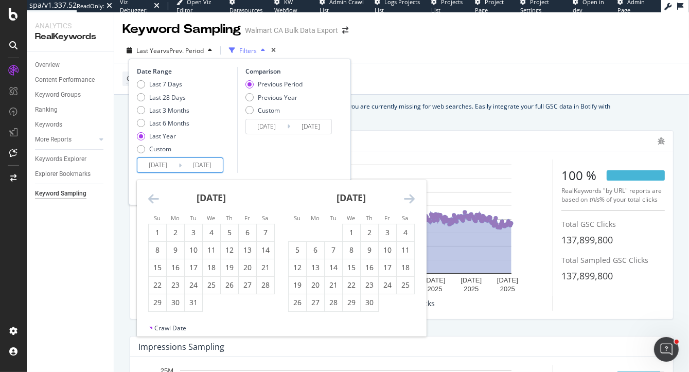
type input "2023/10/01"
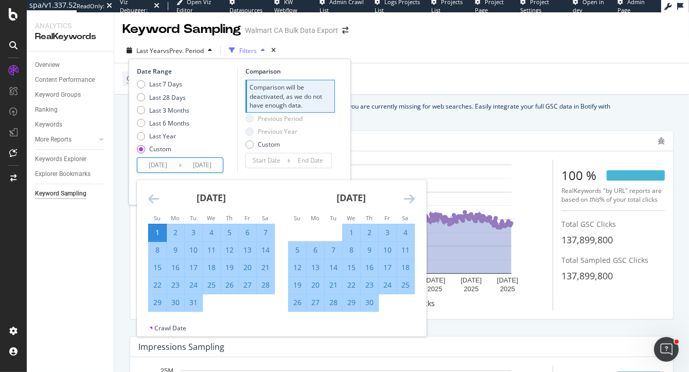
click at [338, 117] on div "Date Range Last 7 Days Last 28 Days Last 3 Months Last 6 Months Last Year Custo…" at bounding box center [240, 120] width 206 height 106
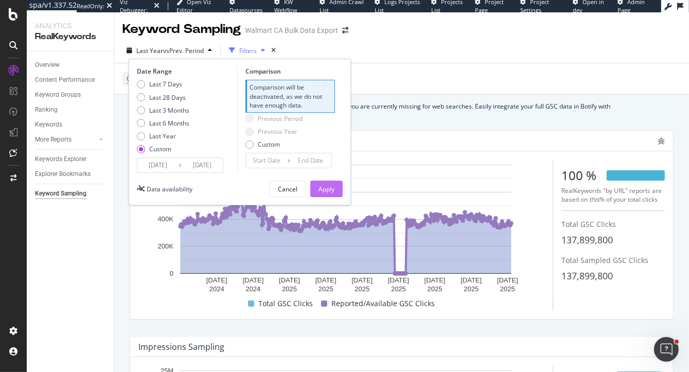
click at [335, 188] on button "Apply" at bounding box center [326, 189] width 32 height 16
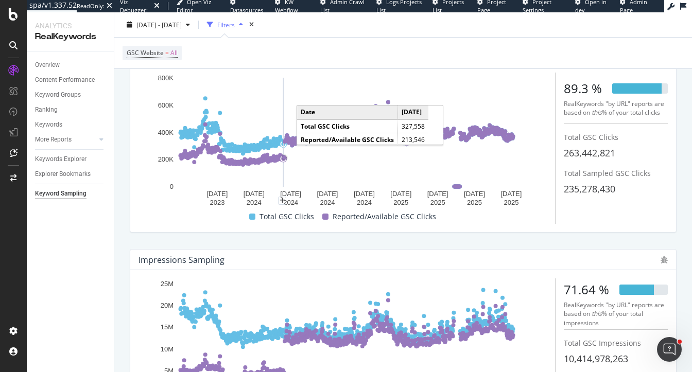
scroll to position [85, 0]
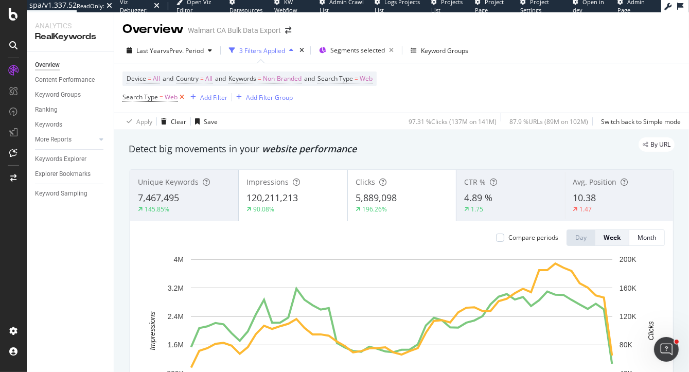
click at [182, 97] on icon at bounding box center [182, 97] width 9 height 10
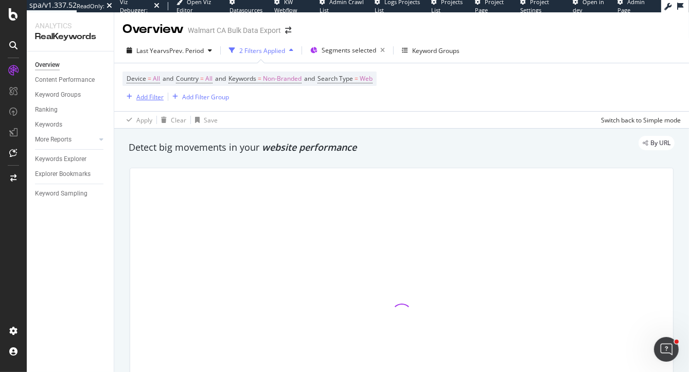
click at [145, 96] on div "Add Filter" at bounding box center [149, 97] width 27 height 9
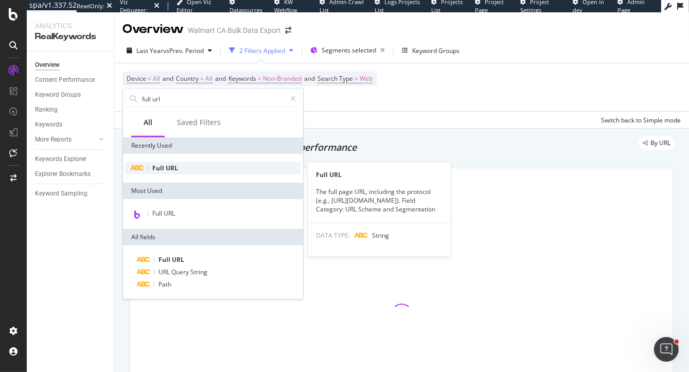
type input "full url"
click at [156, 172] on span "Full" at bounding box center [158, 168] width 13 height 9
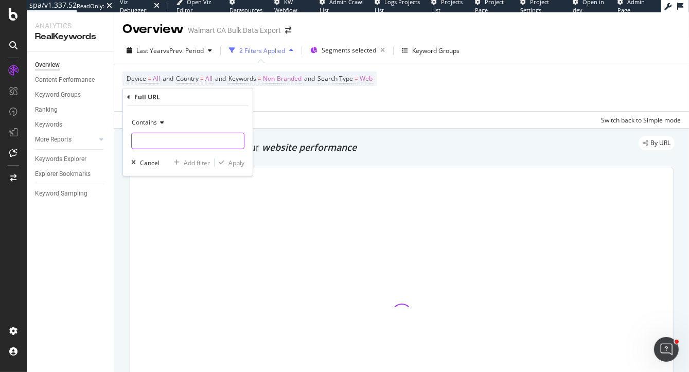
click at [152, 141] on input "text" at bounding box center [188, 141] width 112 height 16
type input "/browse"
click at [232, 165] on div "Apply" at bounding box center [237, 162] width 16 height 9
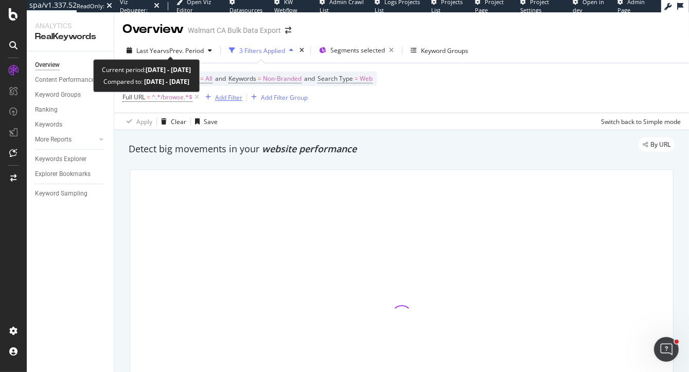
scroll to position [5, 0]
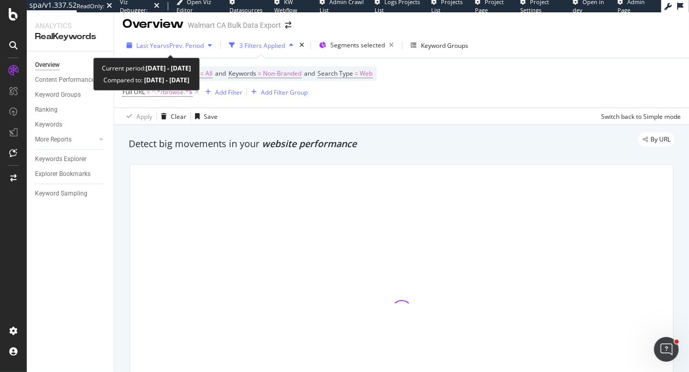
click at [176, 45] on span "vs Prev. Period" at bounding box center [183, 45] width 41 height 9
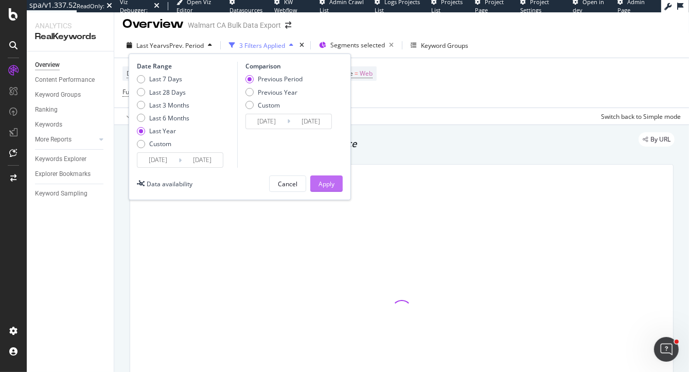
click at [322, 183] on div "Apply" at bounding box center [327, 184] width 16 height 9
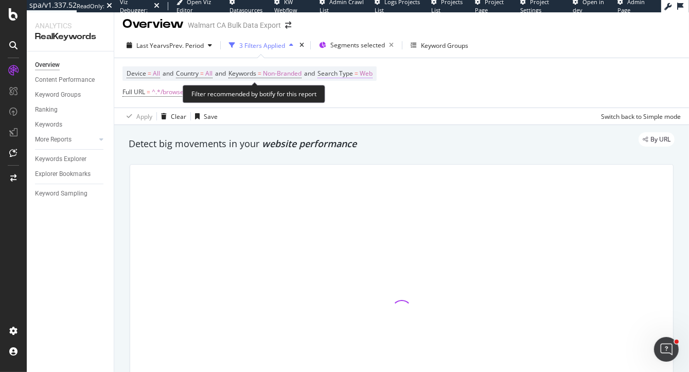
click at [373, 71] on span "Web" at bounding box center [366, 73] width 13 height 14
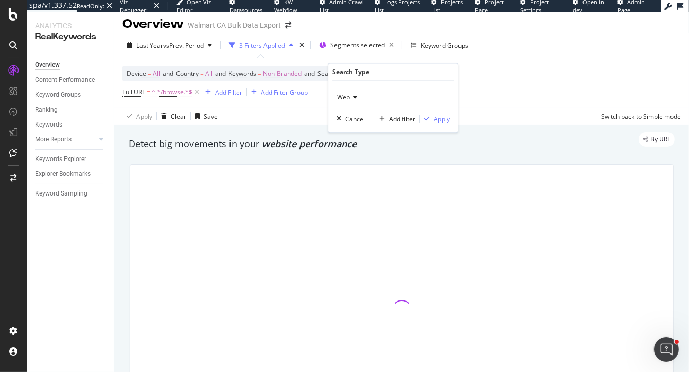
click at [349, 100] on span "Web" at bounding box center [343, 97] width 13 height 9
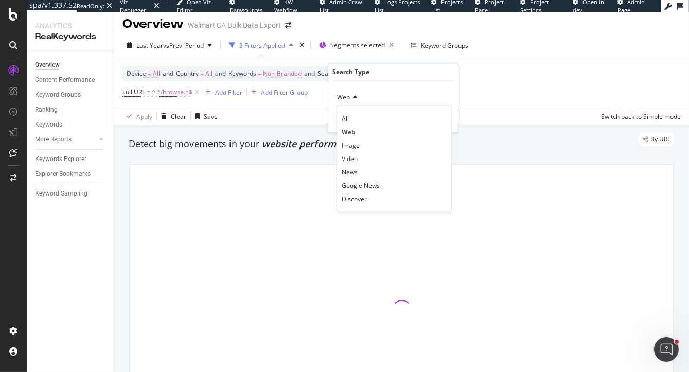
click at [293, 134] on div "By URL" at bounding box center [396, 139] width 556 height 14
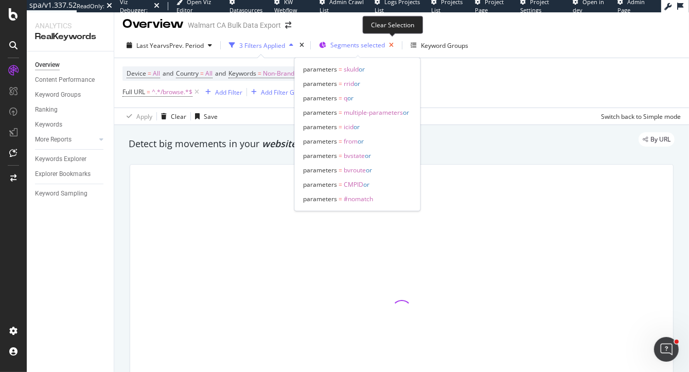
click at [390, 45] on icon "button" at bounding box center [391, 45] width 13 height 14
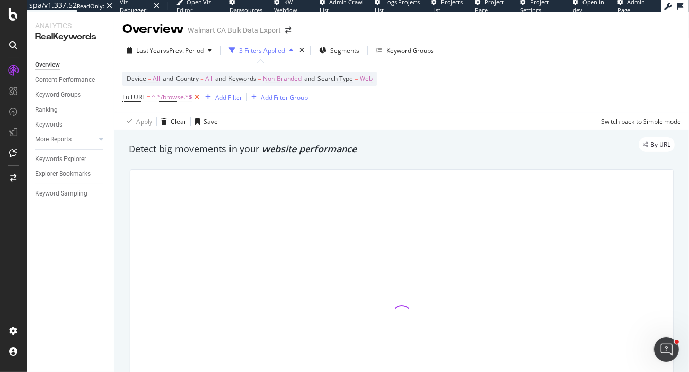
click at [197, 96] on icon at bounding box center [196, 97] width 9 height 10
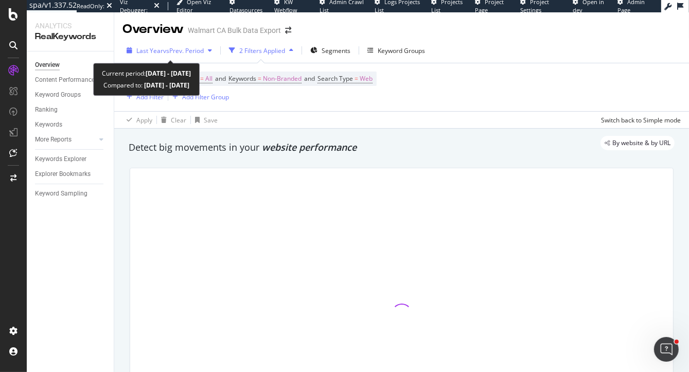
click at [159, 50] on span "Last Year" at bounding box center [149, 50] width 27 height 9
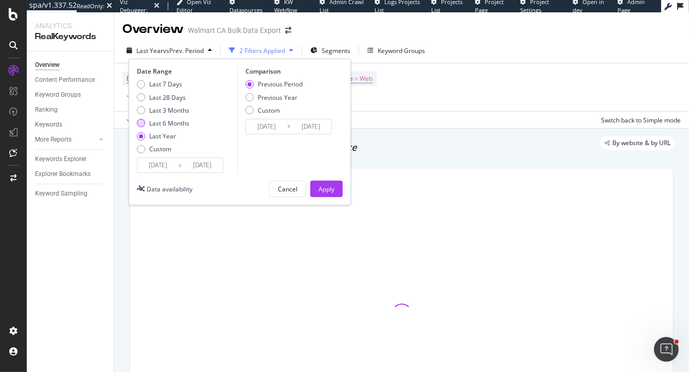
click at [165, 121] on div "Last 6 Months" at bounding box center [169, 123] width 40 height 9
type input "[DATE]"
click at [331, 186] on div "Apply" at bounding box center [327, 189] width 16 height 9
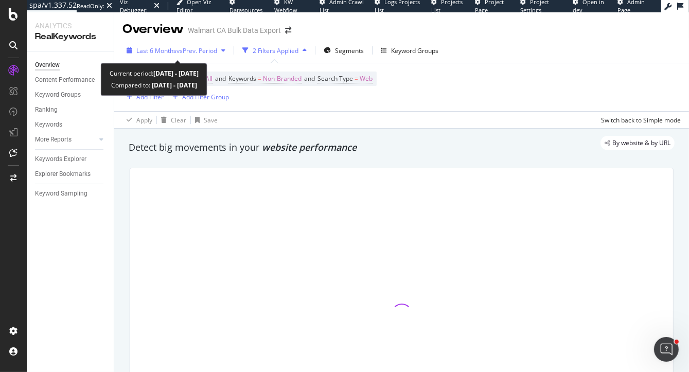
click at [197, 50] on span "vs Prev. Period" at bounding box center [197, 50] width 41 height 9
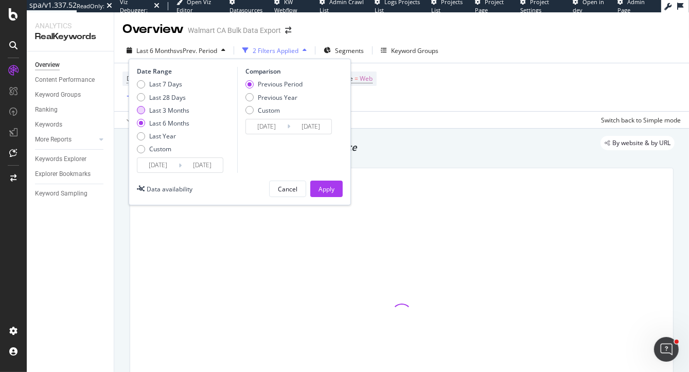
click at [161, 111] on div "Last 3 Months" at bounding box center [169, 110] width 40 height 9
type input "2025/06/25"
type input "2025/03/25"
type input "2025/06/24"
click at [324, 187] on div "Apply" at bounding box center [327, 189] width 16 height 9
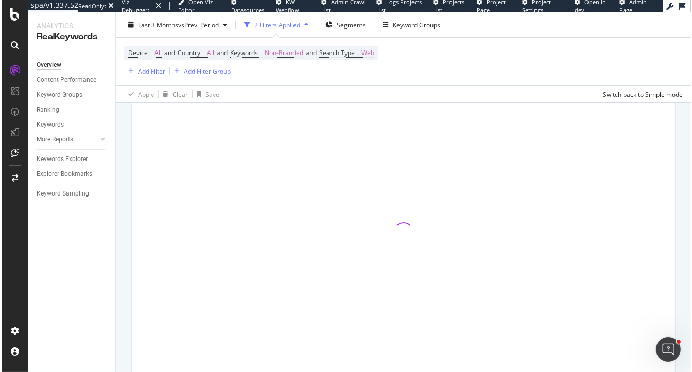
scroll to position [35, 0]
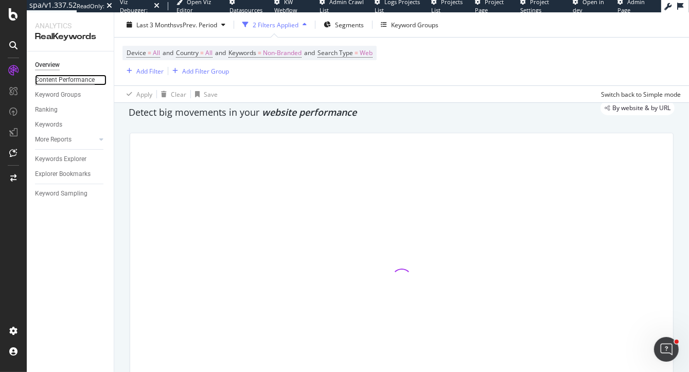
click at [68, 81] on div "Content Performance" at bounding box center [65, 80] width 60 height 11
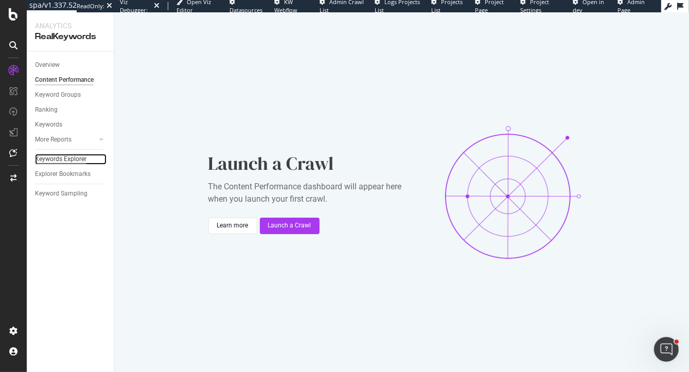
click at [59, 161] on div "Keywords Explorer" at bounding box center [60, 159] width 51 height 11
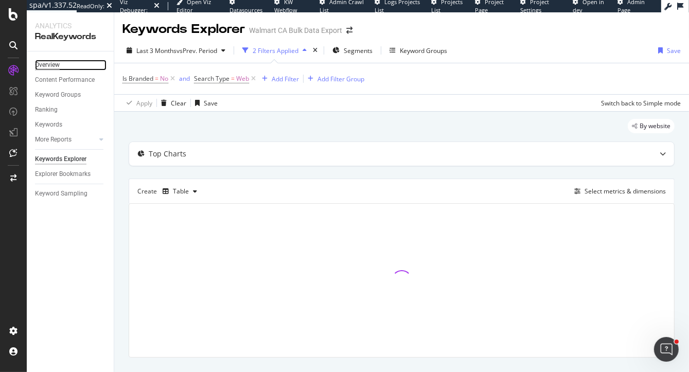
click at [51, 64] on div "Overview" at bounding box center [47, 65] width 25 height 11
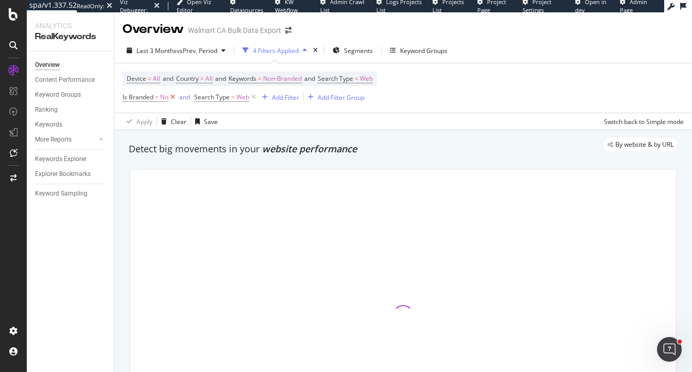
click at [171, 96] on icon at bounding box center [172, 97] width 9 height 10
click at [180, 98] on icon at bounding box center [182, 97] width 9 height 10
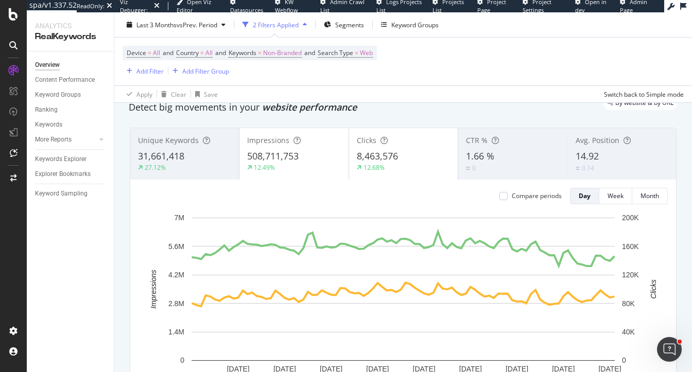
scroll to position [46, 0]
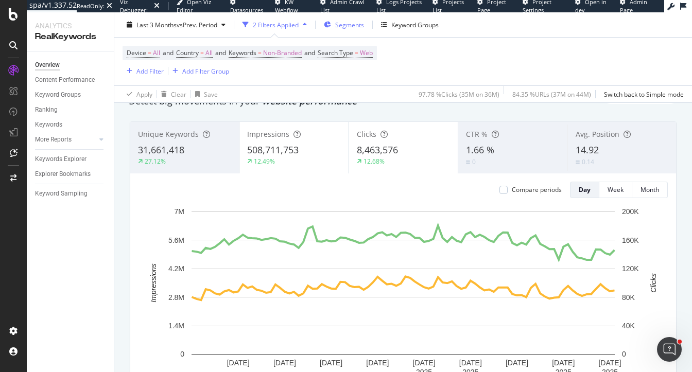
click at [354, 25] on span "Segments" at bounding box center [349, 24] width 29 height 9
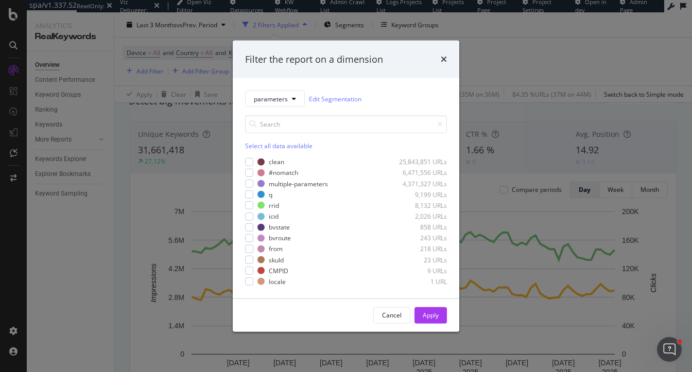
click at [264, 139] on div "Select all data available" at bounding box center [346, 132] width 202 height 35
click at [264, 143] on div "Select all data available" at bounding box center [346, 146] width 202 height 9
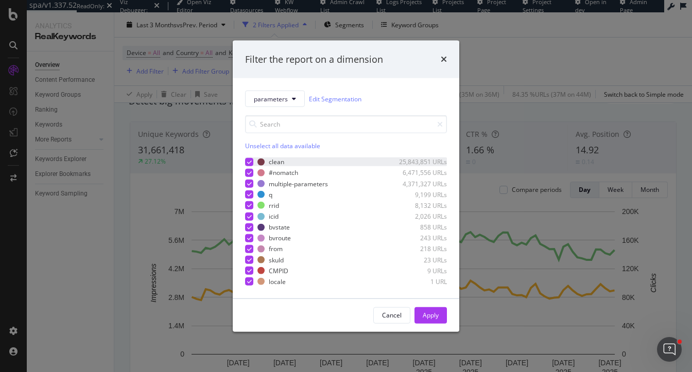
click at [247, 162] on icon "modal" at bounding box center [249, 162] width 5 height 5
click at [430, 318] on div "Apply" at bounding box center [431, 315] width 16 height 9
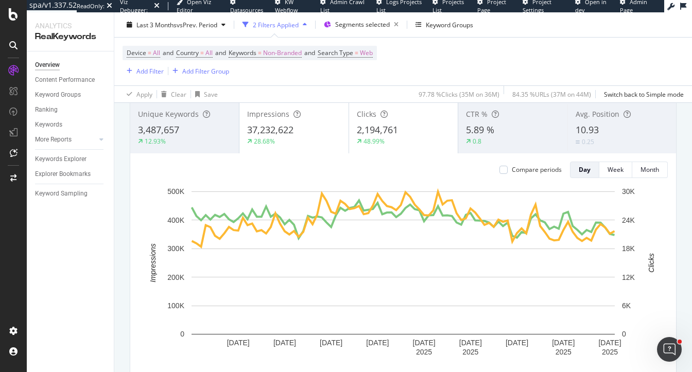
scroll to position [66, 0]
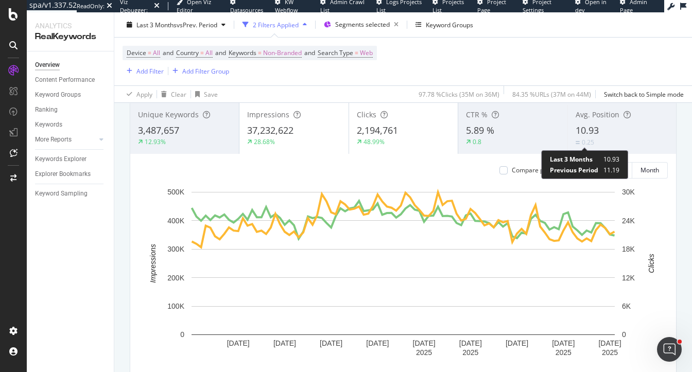
click at [581, 143] on div "0.25" at bounding box center [584, 142] width 19 height 9
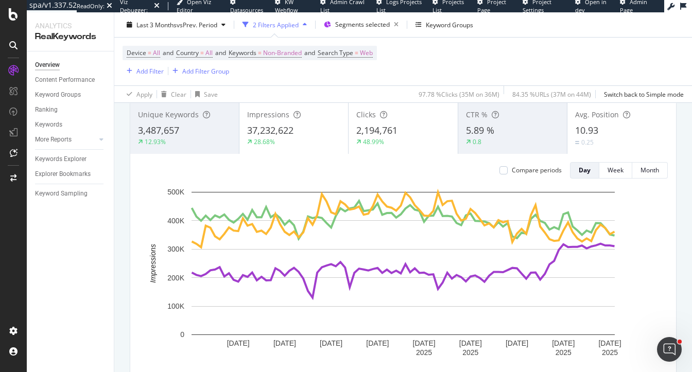
click at [421, 137] on div "48.99%" at bounding box center [402, 141] width 93 height 9
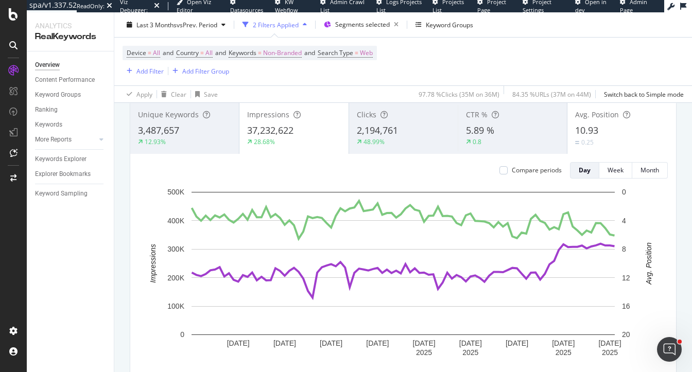
click at [308, 143] on div "28.68%" at bounding box center [293, 141] width 93 height 9
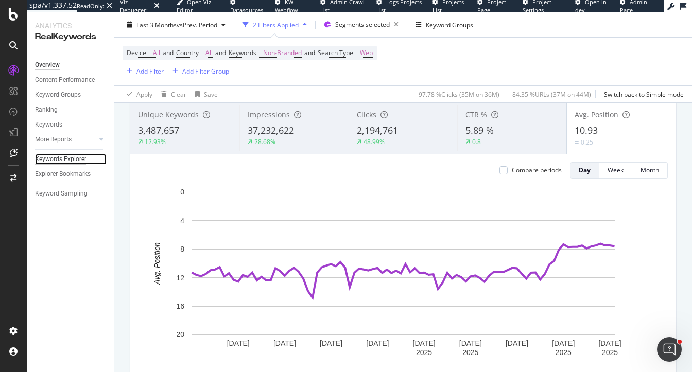
click at [55, 160] on div "Keywords Explorer" at bounding box center [60, 159] width 51 height 11
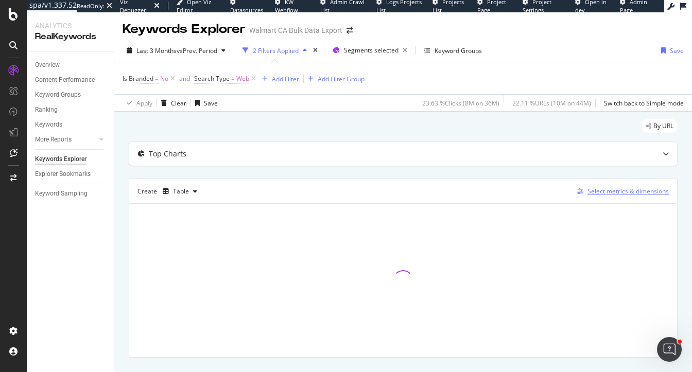
click at [623, 188] on div "Select metrics & dimensions" at bounding box center [627, 191] width 81 height 9
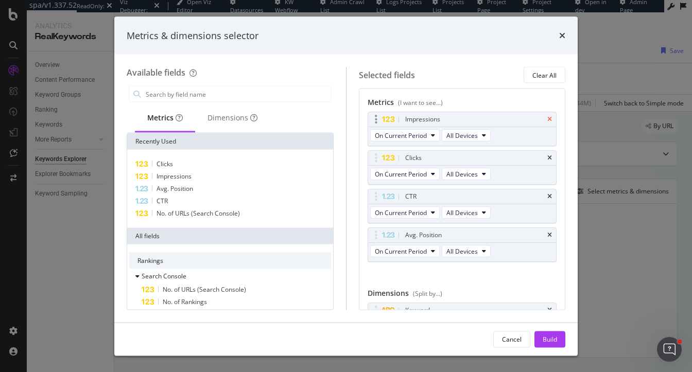
click at [549, 118] on icon "times" at bounding box center [549, 119] width 5 height 6
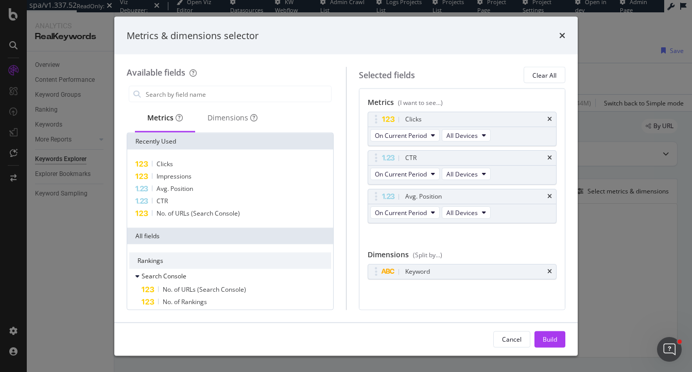
click at [549, 118] on icon "times" at bounding box center [549, 119] width 5 height 6
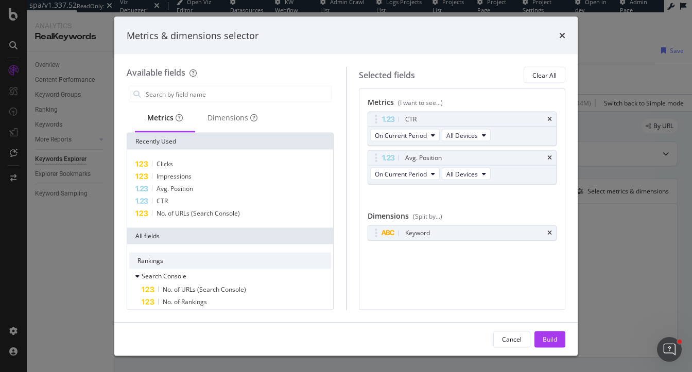
click at [549, 118] on icon "times" at bounding box center [549, 119] width 5 height 6
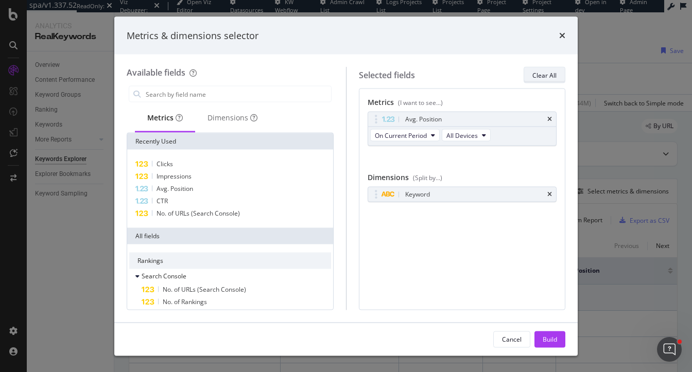
click at [549, 72] on div "Clear All" at bounding box center [544, 75] width 24 height 9
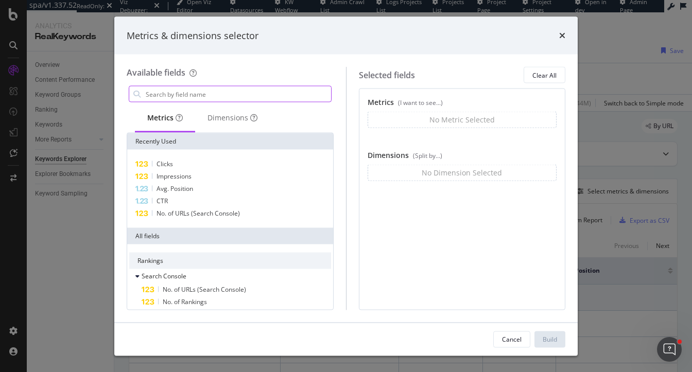
click at [243, 89] on input "modal" at bounding box center [238, 93] width 186 height 15
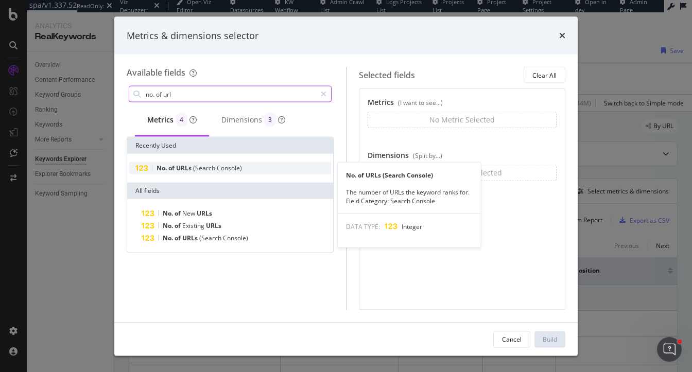
type input "no. of url"
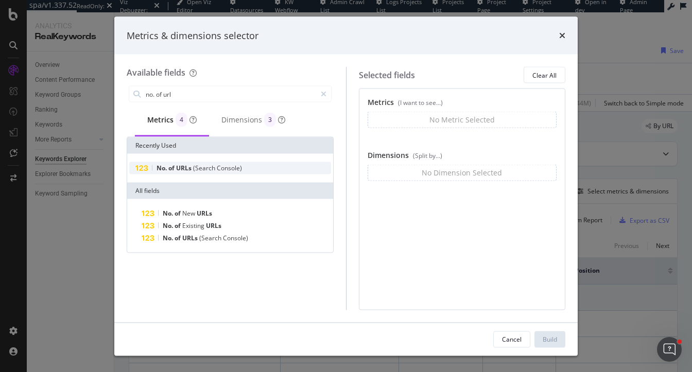
click at [222, 162] on div "No. of URLs (Search Console)" at bounding box center [230, 168] width 202 height 12
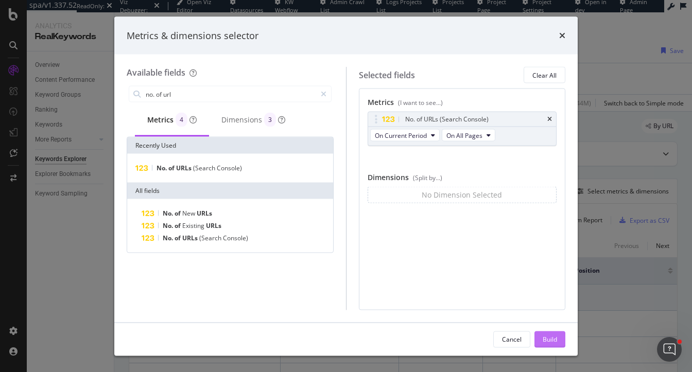
click at [549, 334] on div "Build" at bounding box center [549, 338] width 14 height 15
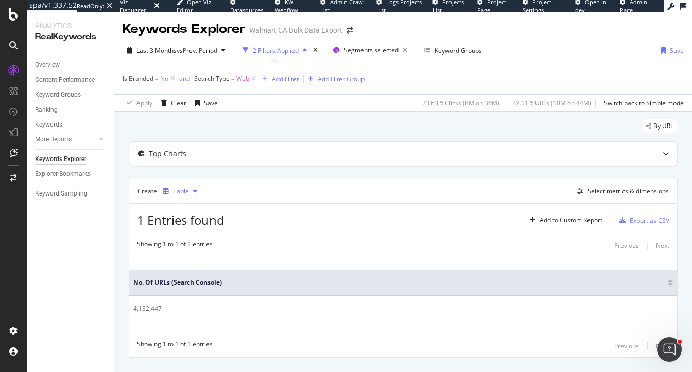
click at [180, 192] on div "Table" at bounding box center [181, 191] width 16 height 6
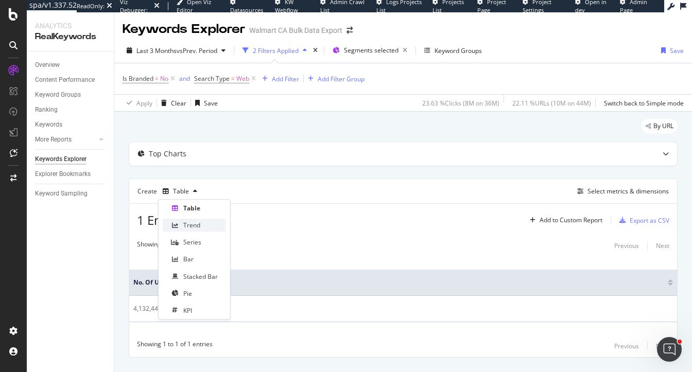
click at [197, 227] on div "Trend" at bounding box center [191, 225] width 17 height 9
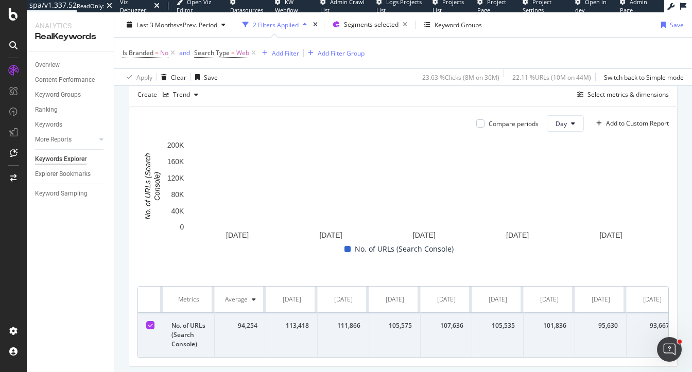
scroll to position [110, 0]
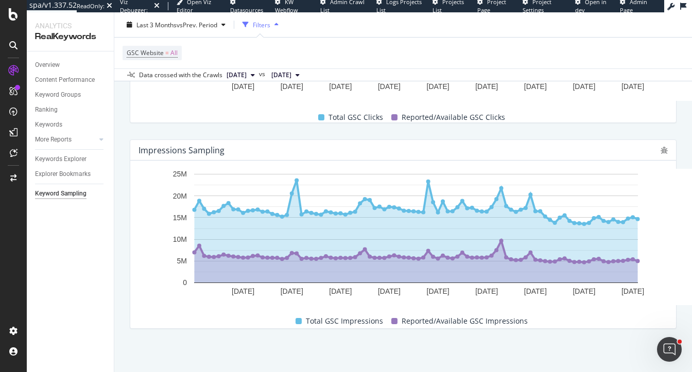
scroll to position [210, 0]
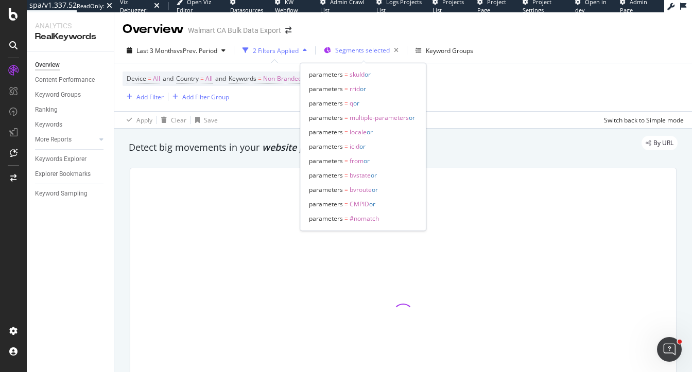
click at [350, 50] on span "Segments selected" at bounding box center [362, 50] width 55 height 9
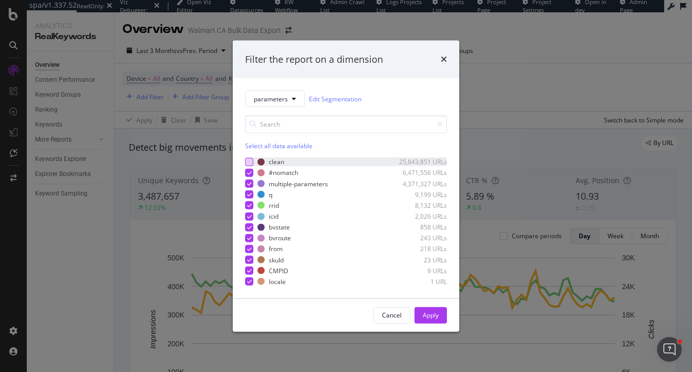
click at [249, 161] on div "modal" at bounding box center [249, 162] width 8 height 8
click at [270, 146] on div "Unselect all data available" at bounding box center [346, 146] width 202 height 9
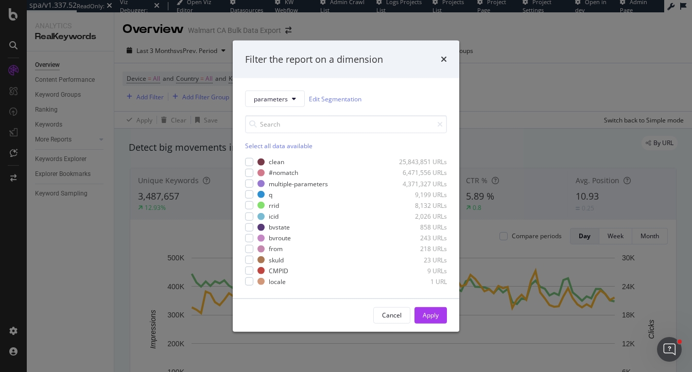
click at [270, 146] on div "Select all data available" at bounding box center [346, 146] width 202 height 9
click at [271, 145] on div "Unselect all data available" at bounding box center [346, 146] width 202 height 9
click at [250, 161] on div "modal" at bounding box center [249, 162] width 8 height 8
click at [429, 317] on div "Apply" at bounding box center [431, 315] width 16 height 9
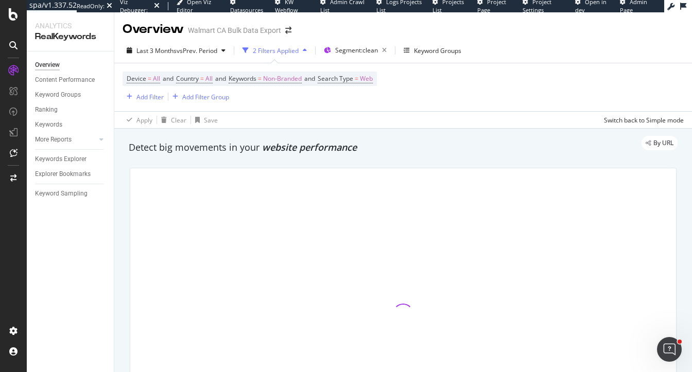
drag, startPoint x: 129, startPoint y: 145, endPoint x: 141, endPoint y: 147, distance: 11.4
click at [141, 147] on div "By URL" at bounding box center [397, 143] width 559 height 14
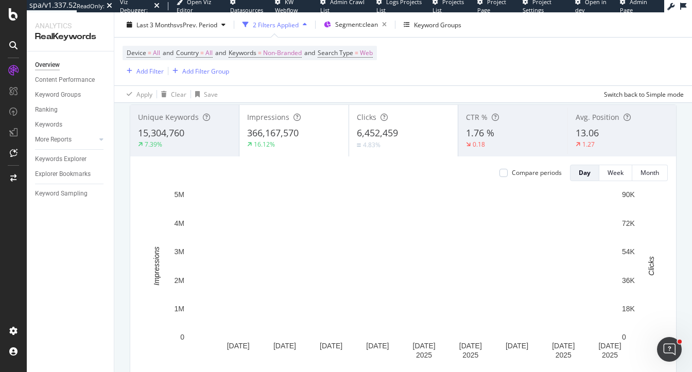
scroll to position [58, 0]
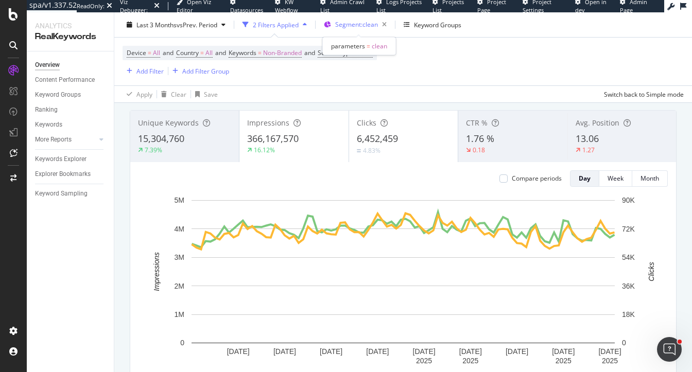
click at [350, 27] on span "Segment: clean" at bounding box center [356, 24] width 43 height 9
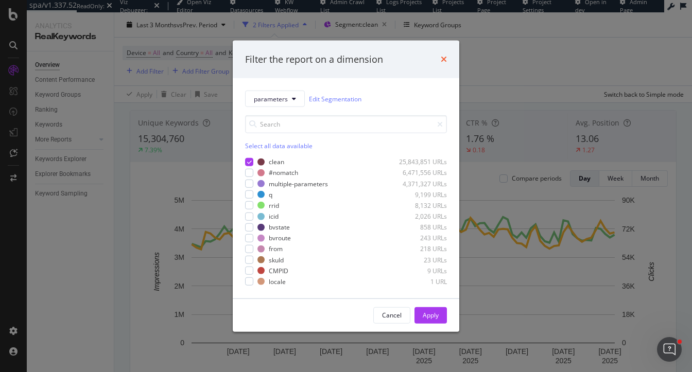
click at [441, 61] on icon "times" at bounding box center [444, 59] width 6 height 8
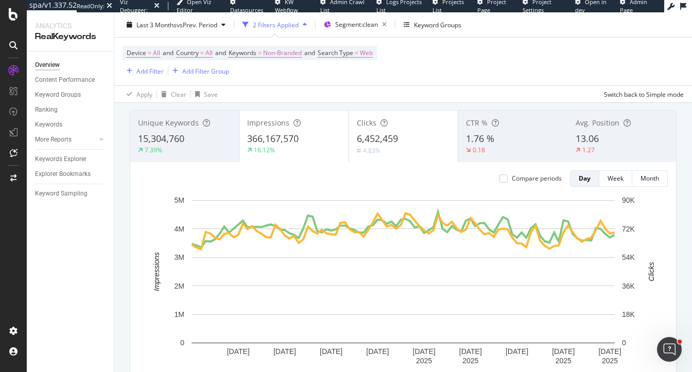
click at [312, 142] on div "366,167,570" at bounding box center [293, 138] width 93 height 13
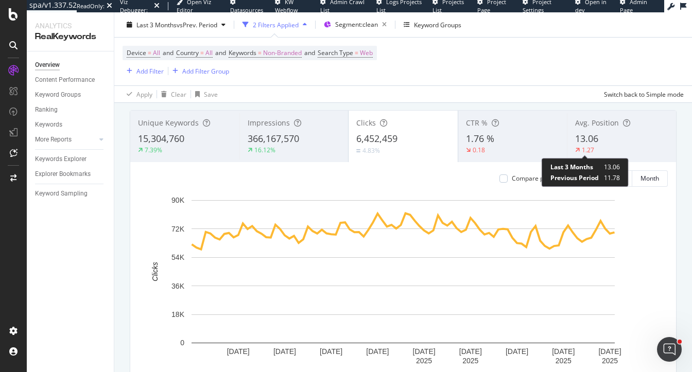
click at [592, 153] on div "1.27" at bounding box center [588, 150] width 12 height 9
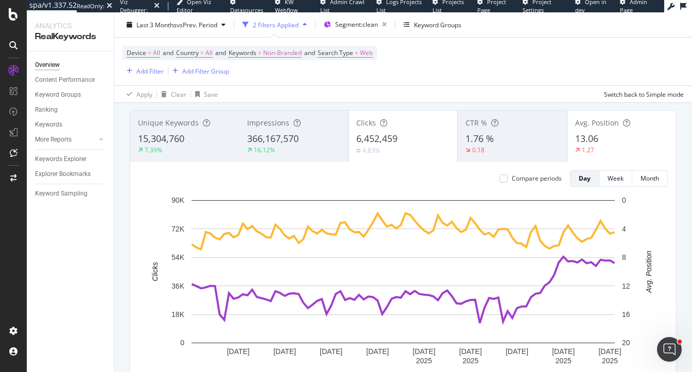
click at [387, 149] on div "4.83%" at bounding box center [402, 151] width 93 height 10
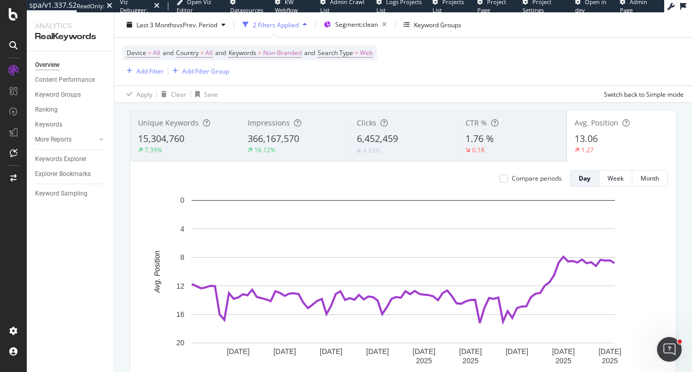
click at [71, 165] on div "Keywords Explorer" at bounding box center [74, 159] width 79 height 15
click at [71, 158] on div "Keywords Explorer" at bounding box center [60, 159] width 51 height 11
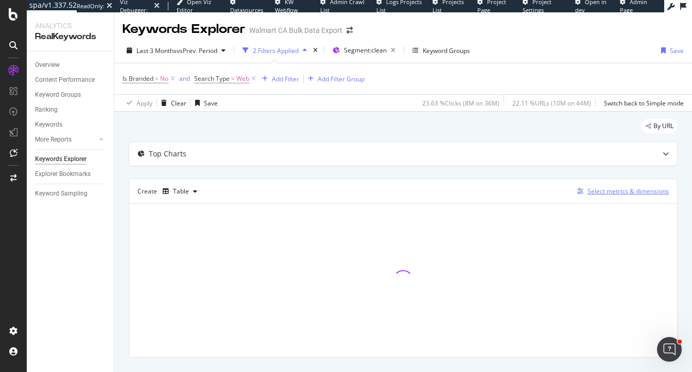
click at [627, 187] on div "Select metrics & dimensions" at bounding box center [627, 191] width 81 height 9
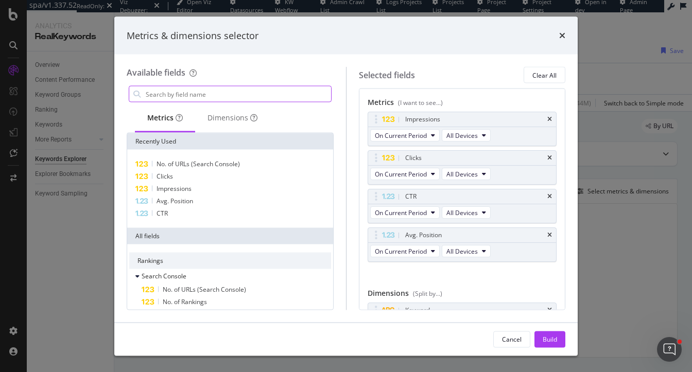
click at [260, 92] on input "modal" at bounding box center [238, 93] width 186 height 15
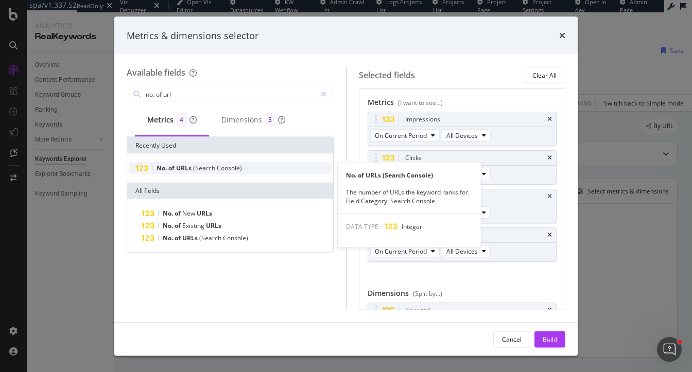
type input "no. of url"
click at [200, 170] on span "(Search" at bounding box center [205, 168] width 24 height 9
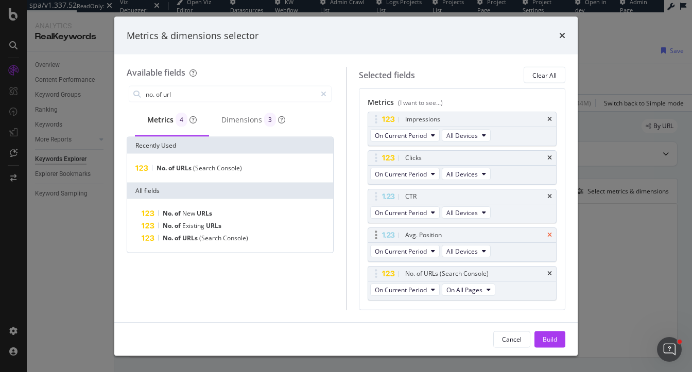
click at [548, 234] on icon "times" at bounding box center [549, 235] width 5 height 6
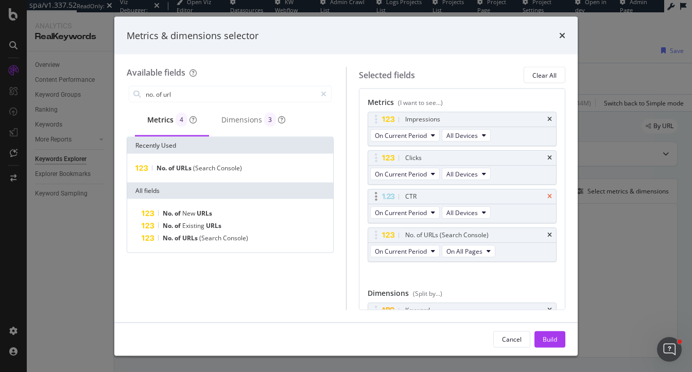
click at [549, 198] on icon "times" at bounding box center [549, 197] width 5 height 6
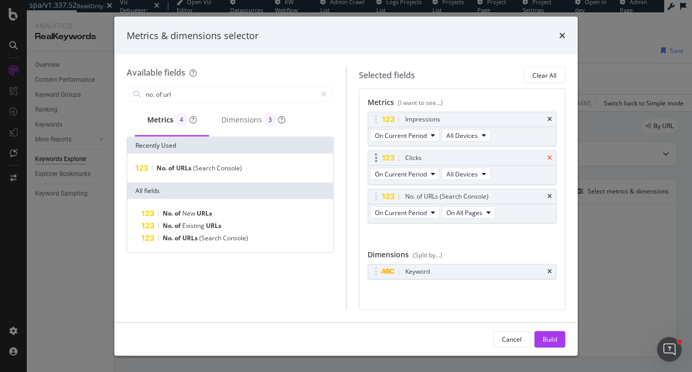
click at [550, 156] on icon "times" at bounding box center [549, 158] width 5 height 6
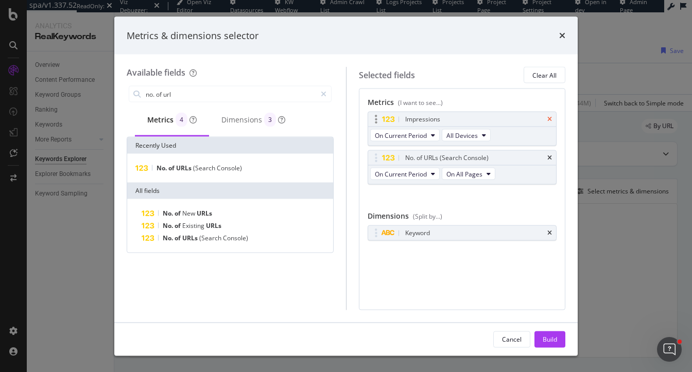
click at [549, 120] on icon "times" at bounding box center [549, 119] width 5 height 6
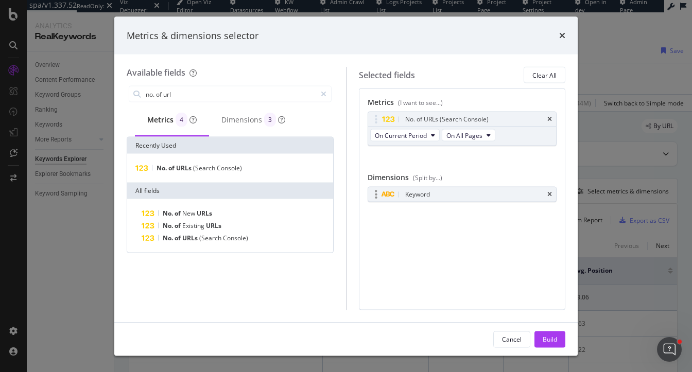
click at [552, 195] on div "Keyword" at bounding box center [462, 194] width 188 height 14
click at [550, 192] on icon "times" at bounding box center [549, 194] width 5 height 6
click at [549, 337] on div "Build" at bounding box center [549, 339] width 14 height 9
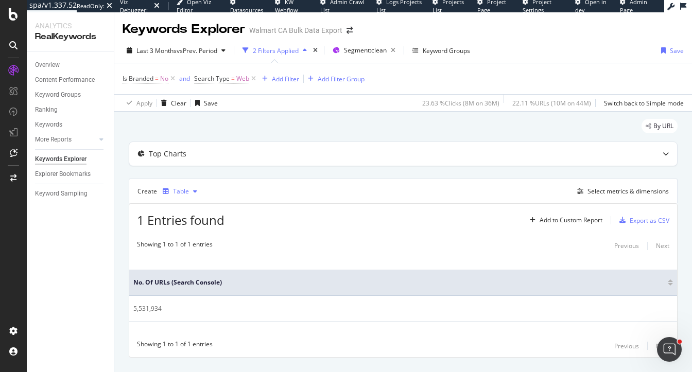
click at [181, 188] on div "Table" at bounding box center [181, 191] width 16 height 6
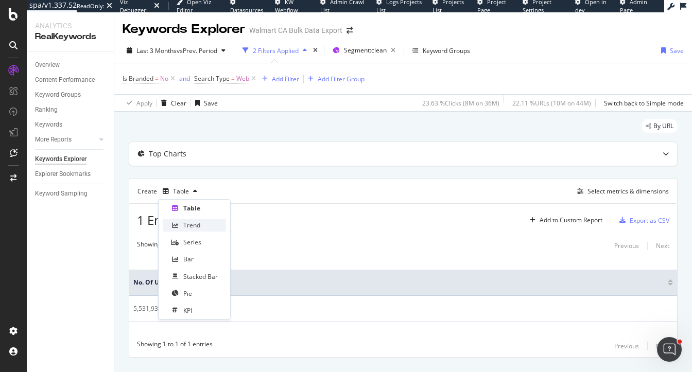
click at [199, 228] on div "Trend" at bounding box center [191, 225] width 17 height 9
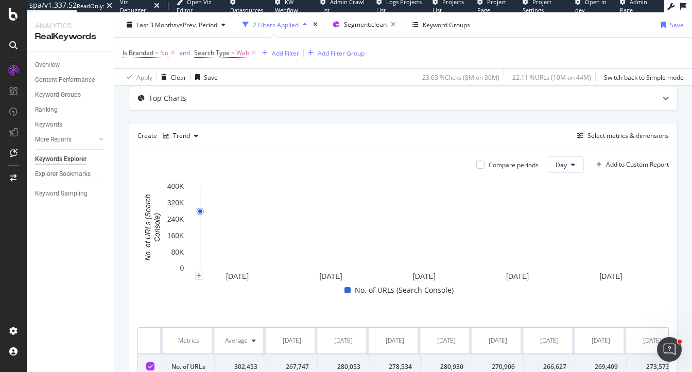
scroll to position [56, 0]
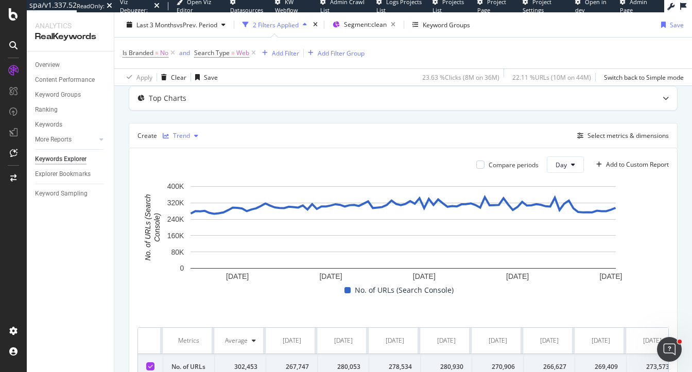
click at [183, 135] on div "Trend" at bounding box center [181, 136] width 17 height 6
click at [138, 282] on rect "A chart." at bounding box center [402, 232] width 531 height 103
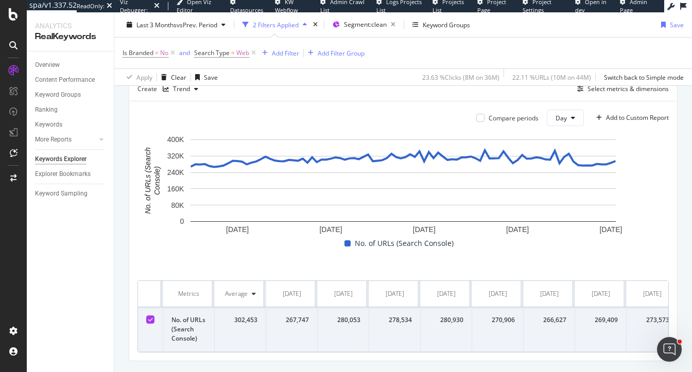
scroll to position [97, 0]
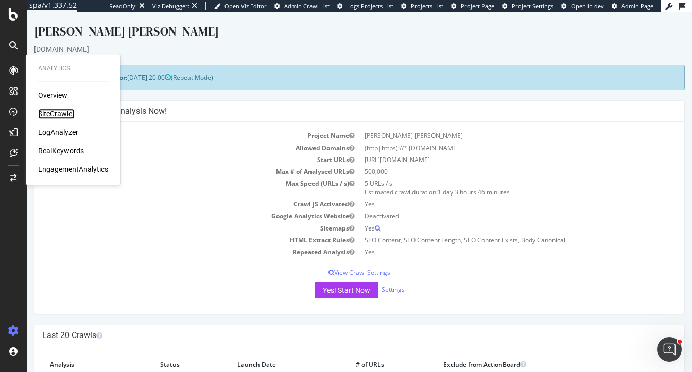
click at [57, 114] on div "SiteCrawler" at bounding box center [56, 114] width 37 height 10
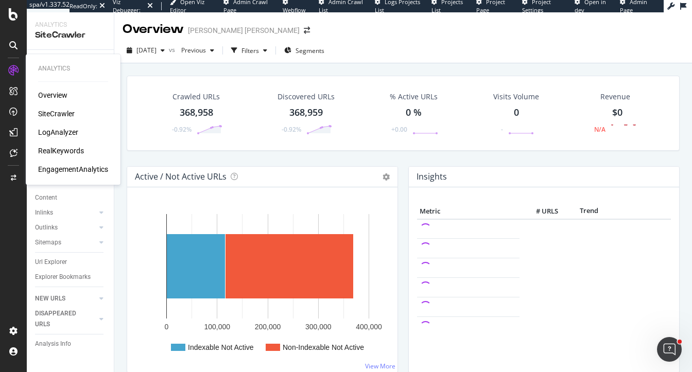
click at [56, 132] on div "LogAnalyzer" at bounding box center [58, 132] width 40 height 10
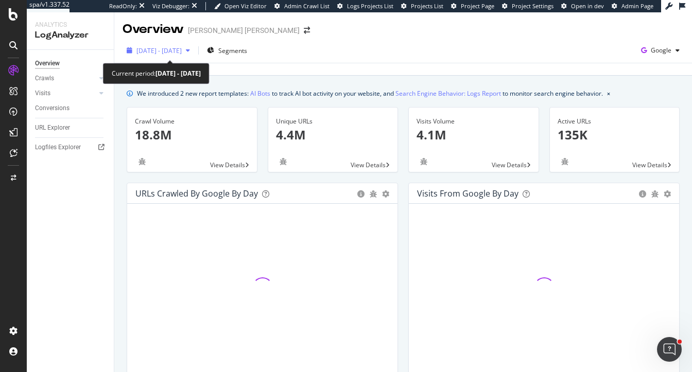
click at [160, 52] on span "2025 Sep. 3rd - Oct. 2nd" at bounding box center [158, 50] width 45 height 9
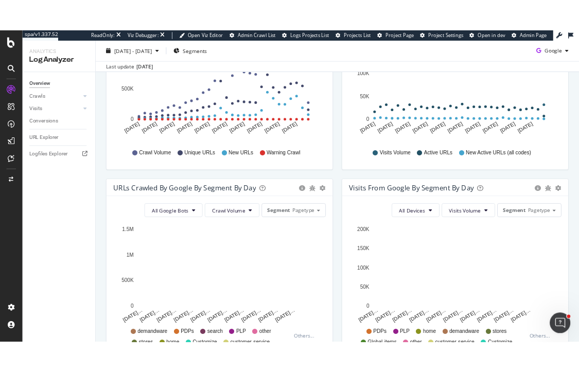
scroll to position [227, 0]
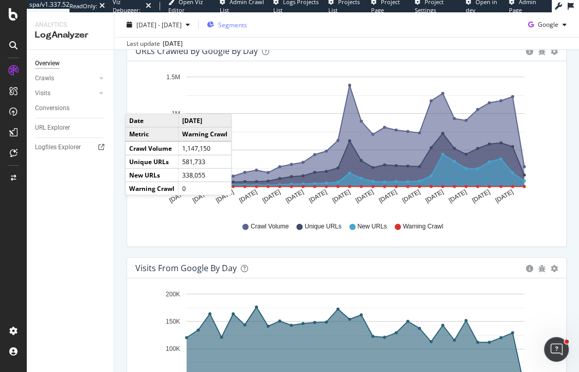
click at [247, 26] on span "Segments" at bounding box center [232, 24] width 29 height 9
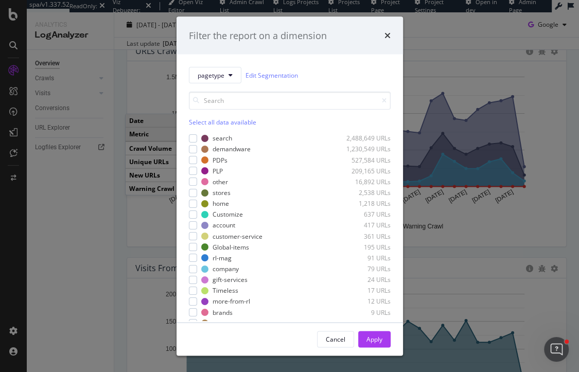
scroll to position [11, 0]
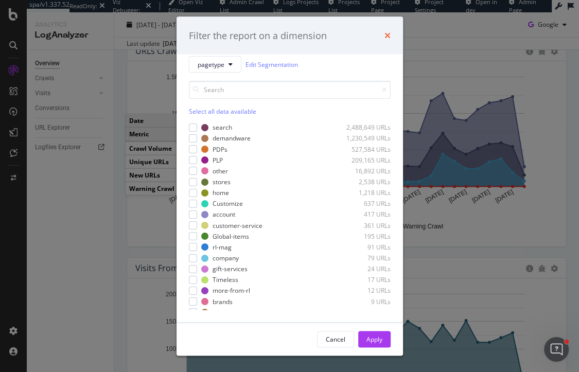
click at [388, 38] on icon "times" at bounding box center [387, 35] width 6 height 8
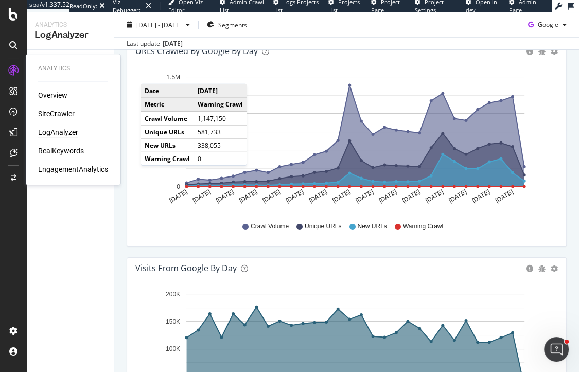
click at [58, 148] on div "RealKeywords" at bounding box center [61, 151] width 46 height 10
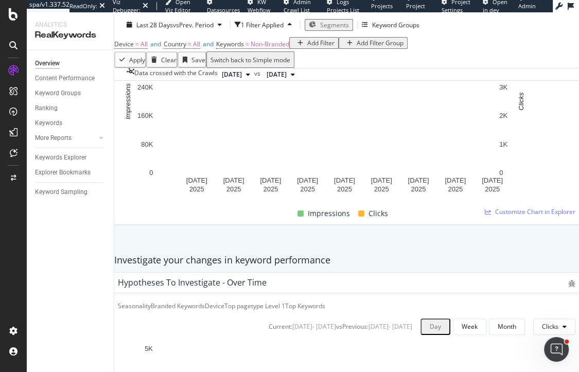
scroll to position [101, 0]
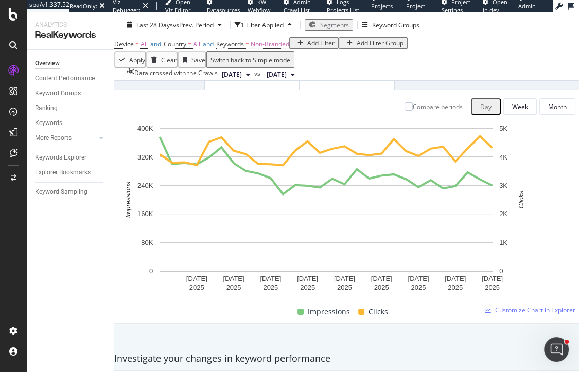
click at [344, 23] on span "Segments" at bounding box center [334, 24] width 29 height 9
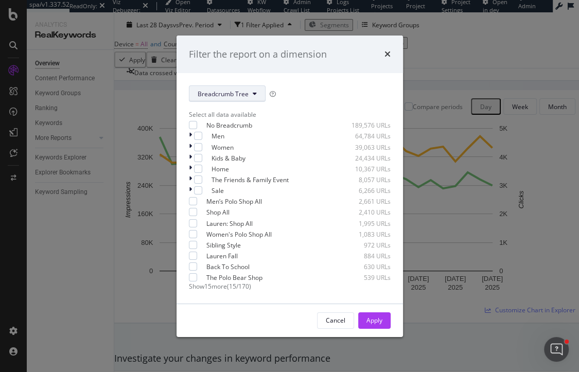
click at [205, 90] on span "Breadcrumb Tree" at bounding box center [223, 94] width 51 height 9
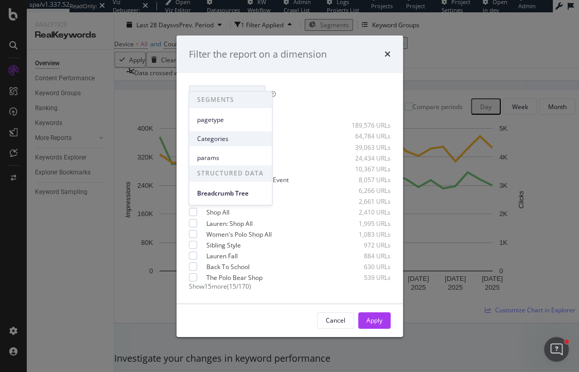
click at [219, 136] on span "Categories" at bounding box center [230, 138] width 66 height 9
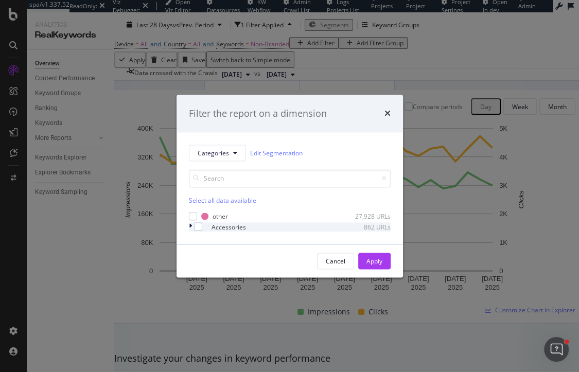
click at [189, 227] on icon "modal" at bounding box center [190, 227] width 3 height 9
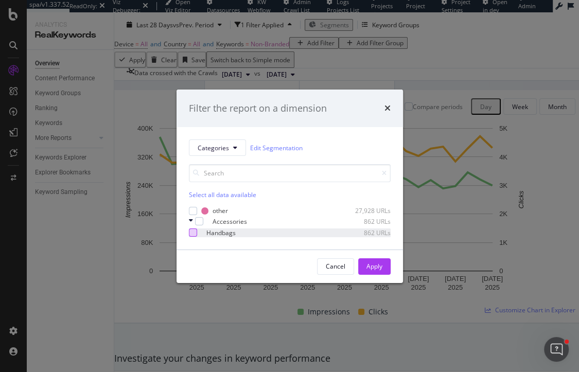
click at [197, 232] on div "modal" at bounding box center [193, 232] width 8 height 8
click at [377, 268] on div "Apply" at bounding box center [374, 266] width 16 height 9
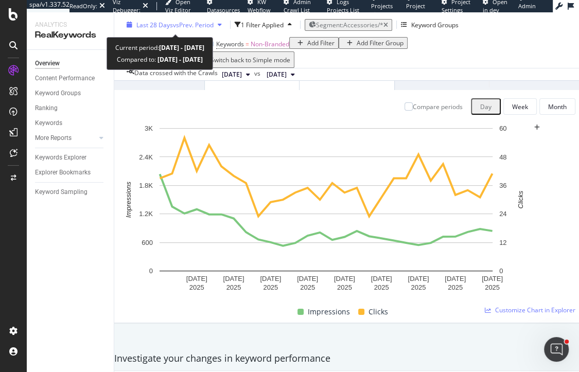
click at [162, 27] on span "Last 28 Days" at bounding box center [154, 24] width 37 height 9
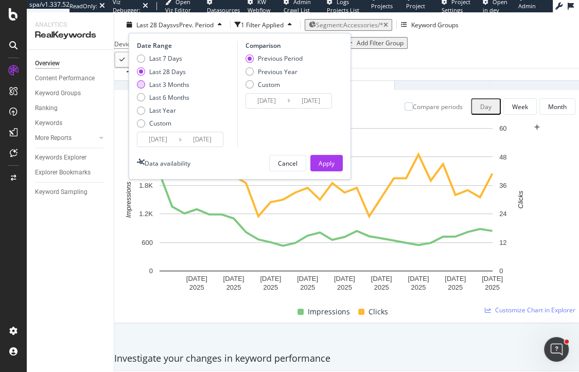
click at [166, 88] on div "Last 3 Months" at bounding box center [169, 84] width 40 height 9
type input "2025/06/30"
type input "2025/03/30"
type input "2025/06/29"
click at [320, 161] on div "Apply" at bounding box center [327, 163] width 16 height 9
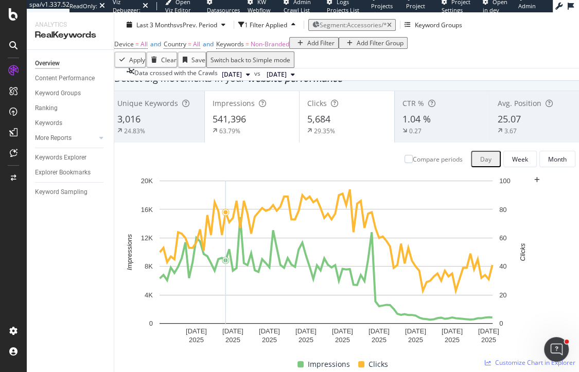
scroll to position [46, 0]
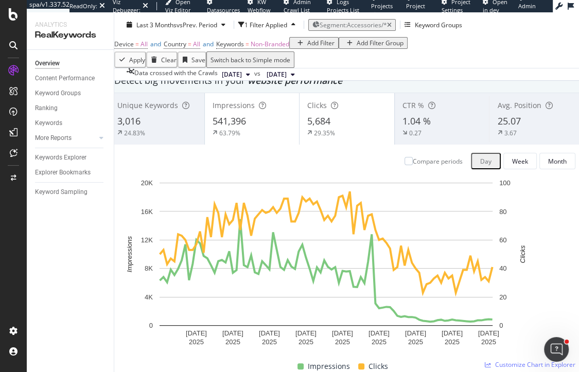
click at [246, 127] on span "541,396" at bounding box center [229, 121] width 33 height 12
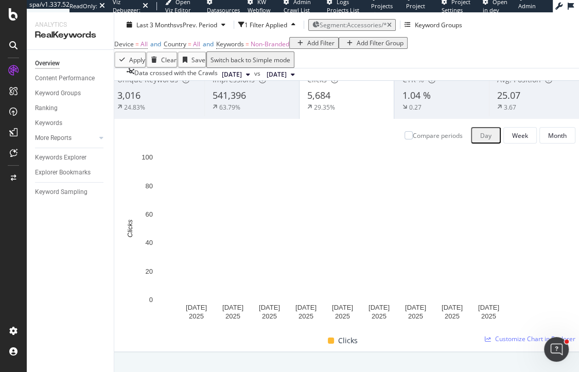
scroll to position [75, 0]
